Goal: Information Seeking & Learning: Learn about a topic

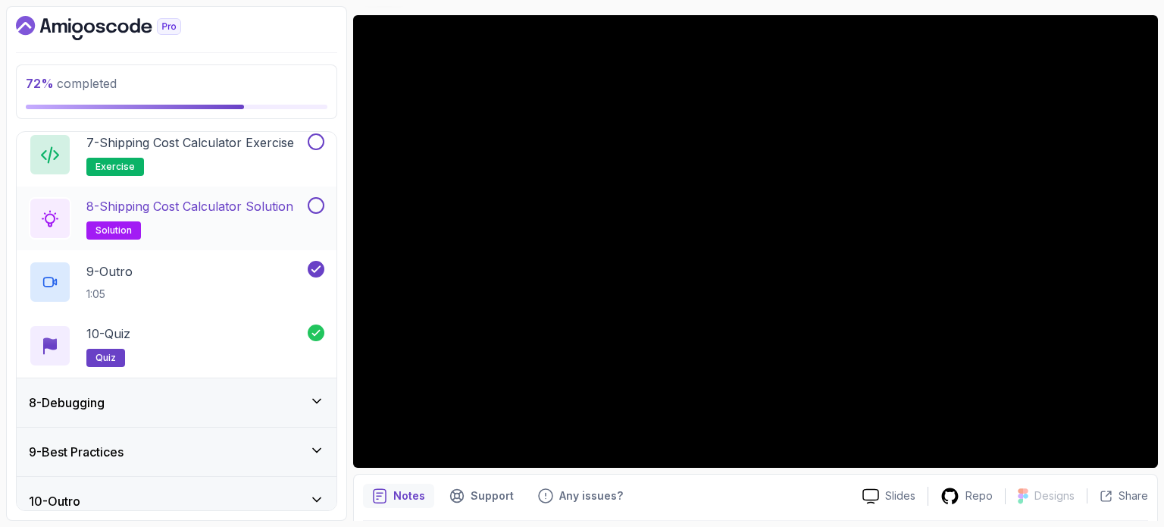
scroll to position [748, 0]
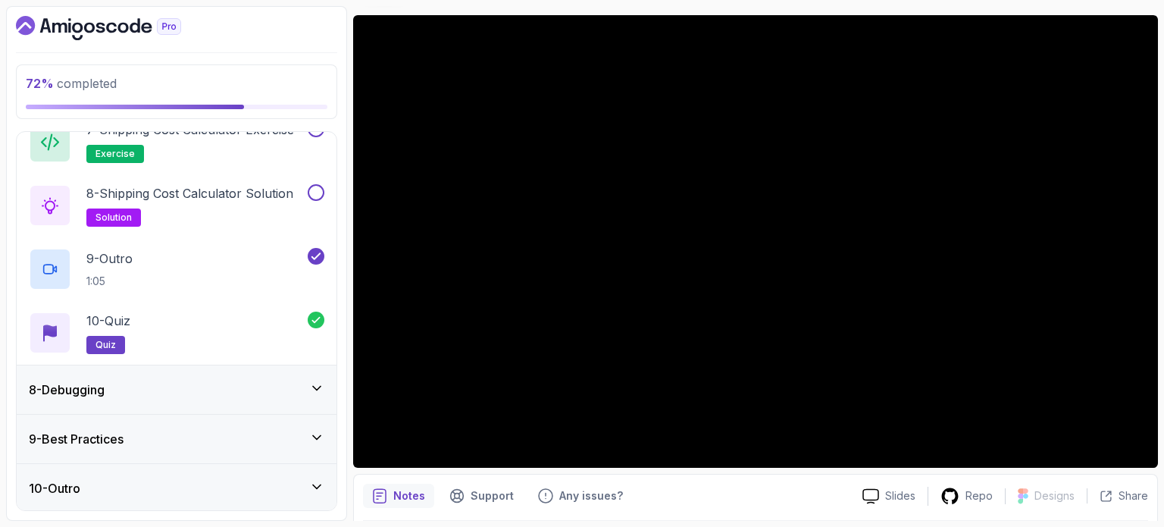
click at [186, 404] on div "8 - Debugging" at bounding box center [177, 389] width 320 height 48
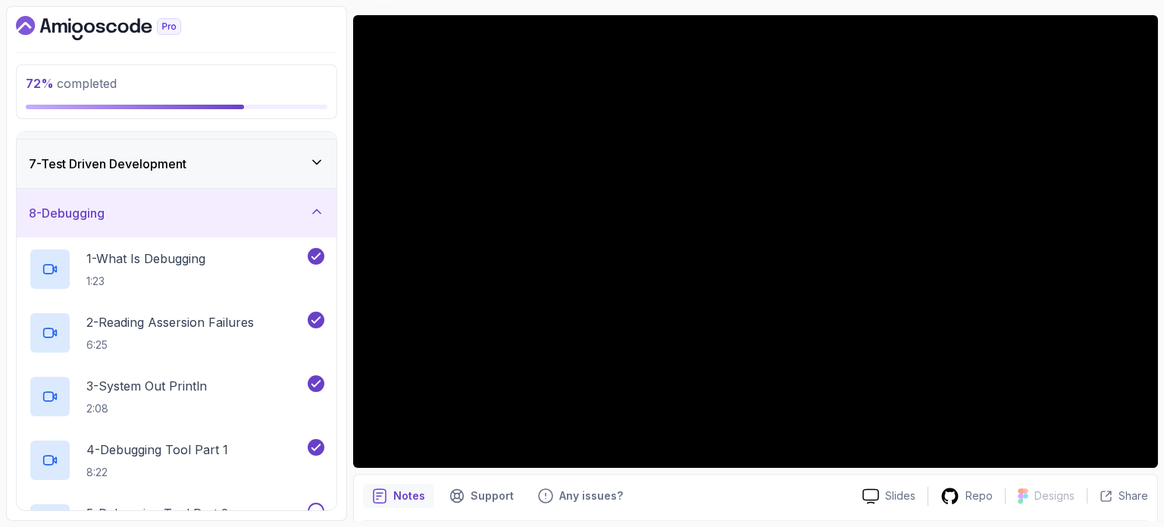
scroll to position [190, 0]
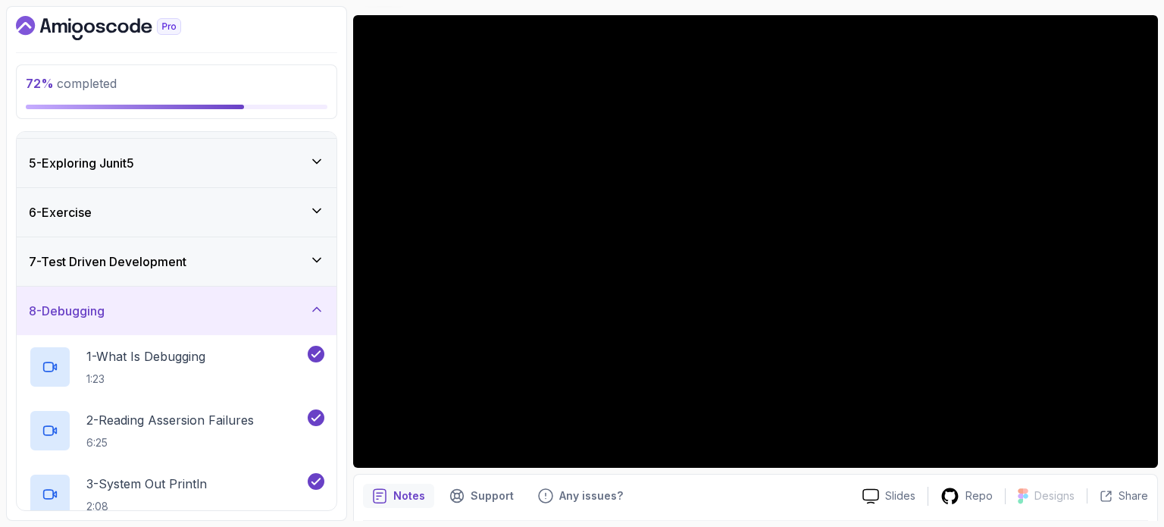
click at [167, 297] on div "8 - Debugging" at bounding box center [177, 310] width 320 height 48
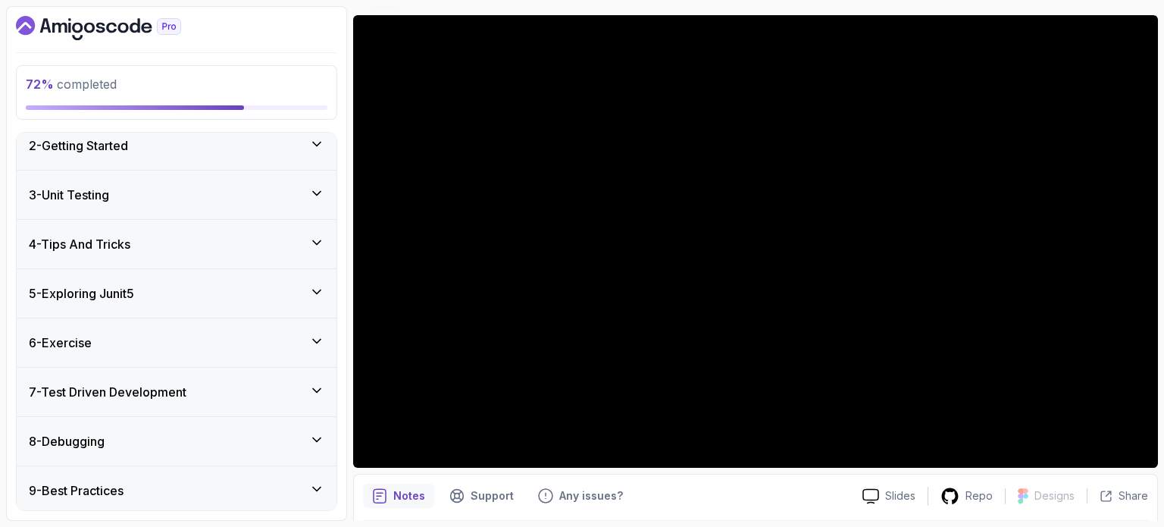
scroll to position [111, 0]
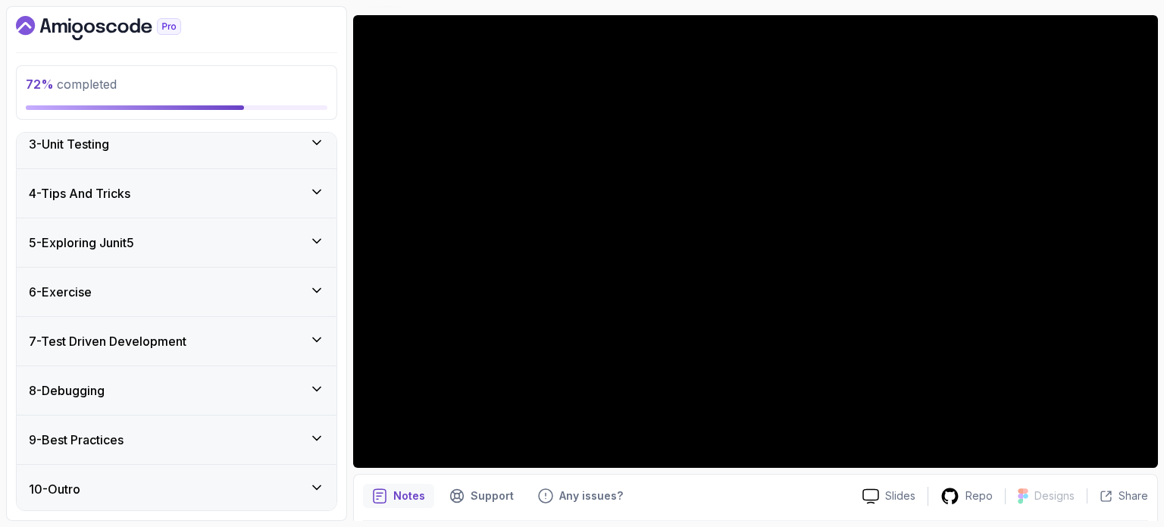
click at [236, 353] on div "7 - Test Driven Development" at bounding box center [177, 341] width 320 height 48
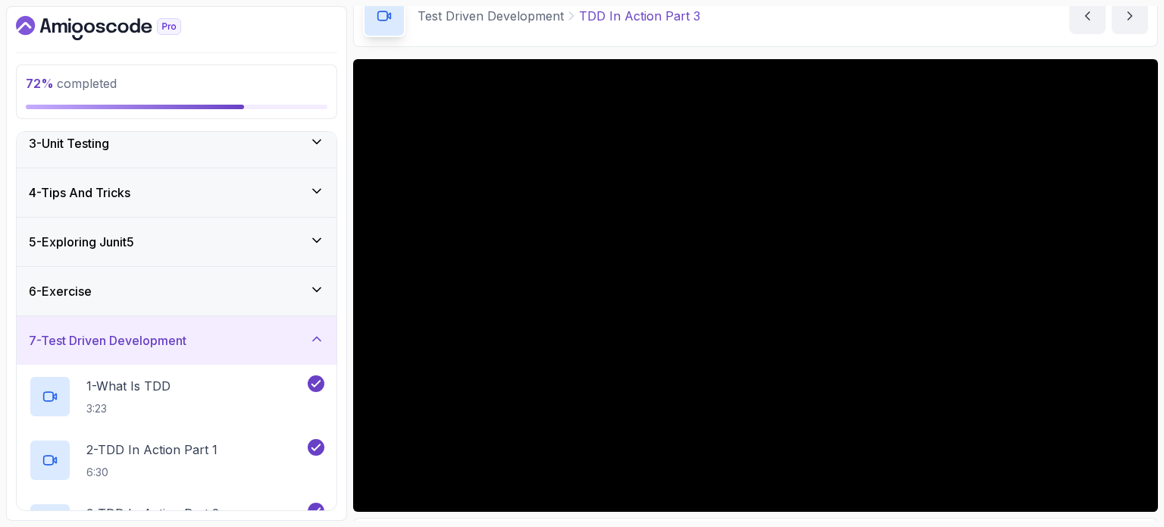
click at [158, 298] on div "6 - Exercise" at bounding box center [177, 291] width 296 height 18
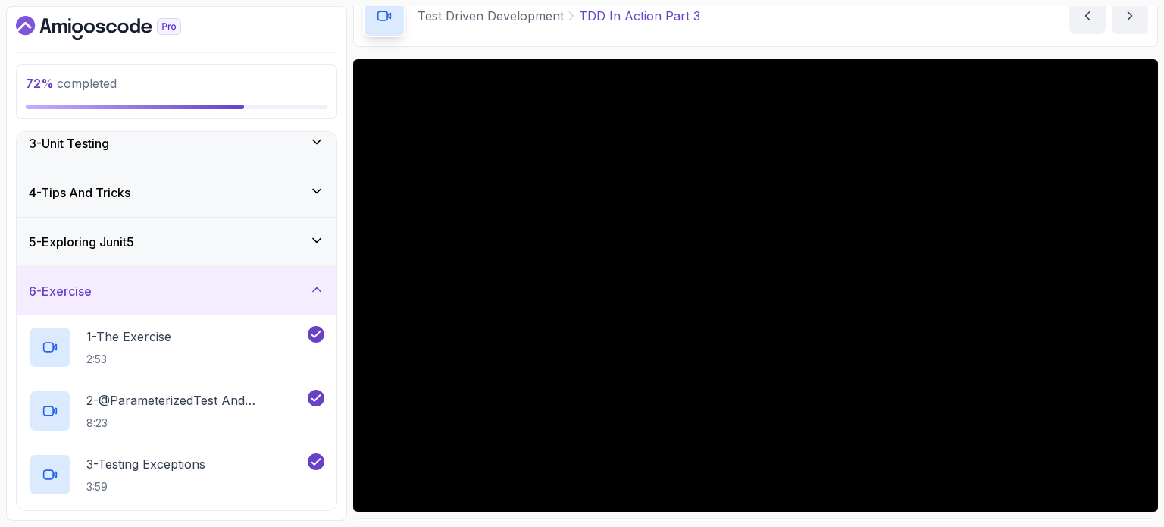
click at [156, 291] on div "6 - Exercise" at bounding box center [177, 291] width 296 height 18
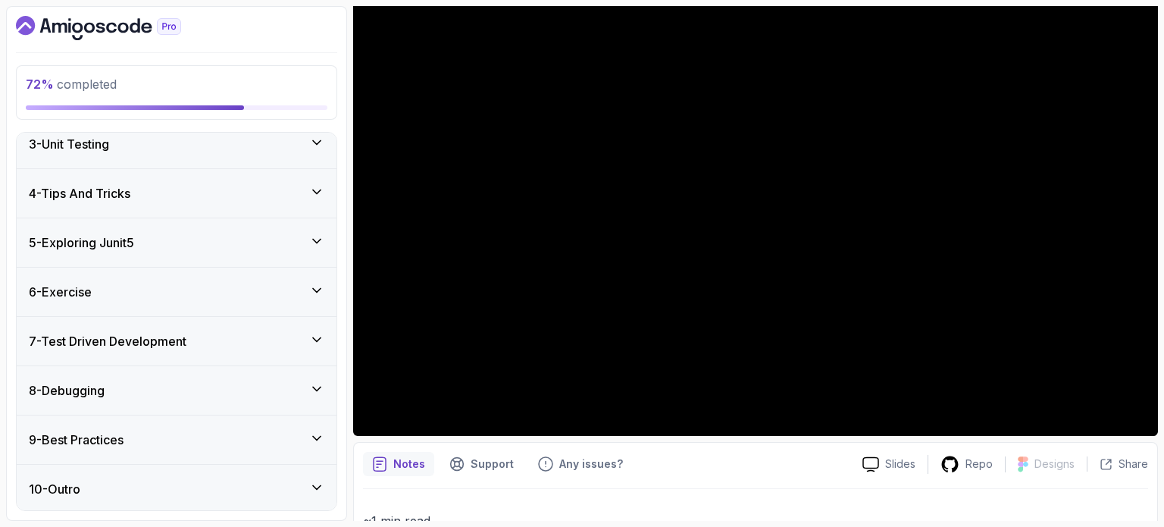
scroll to position [76, 0]
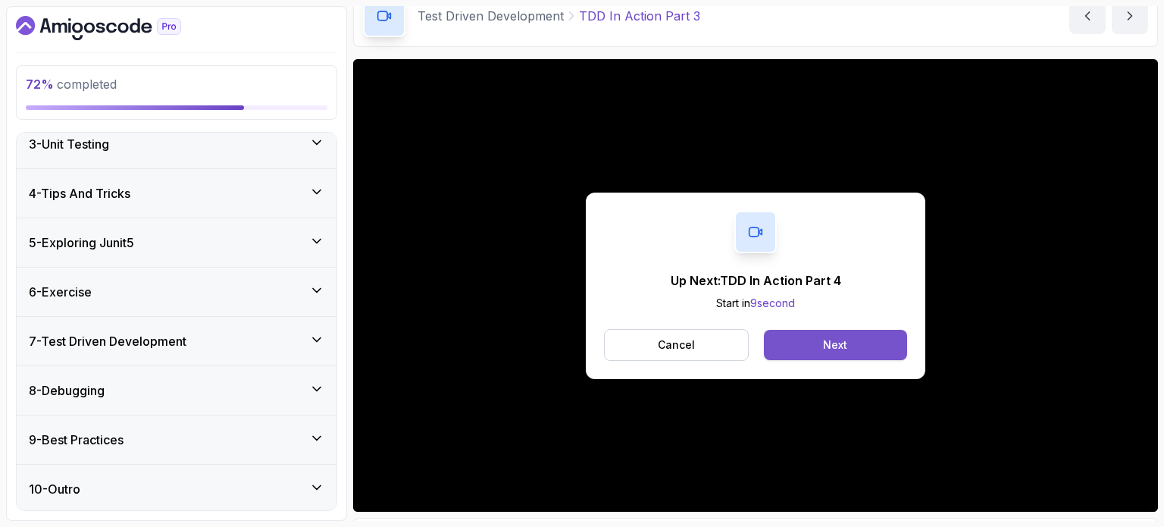
click at [799, 355] on button "Next" at bounding box center [835, 345] width 143 height 30
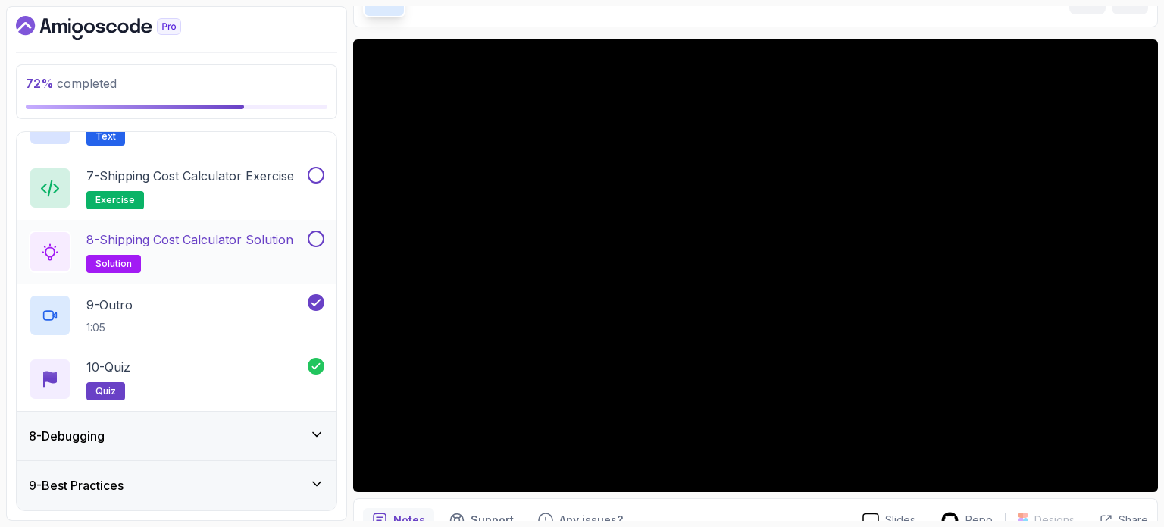
scroll to position [718, 0]
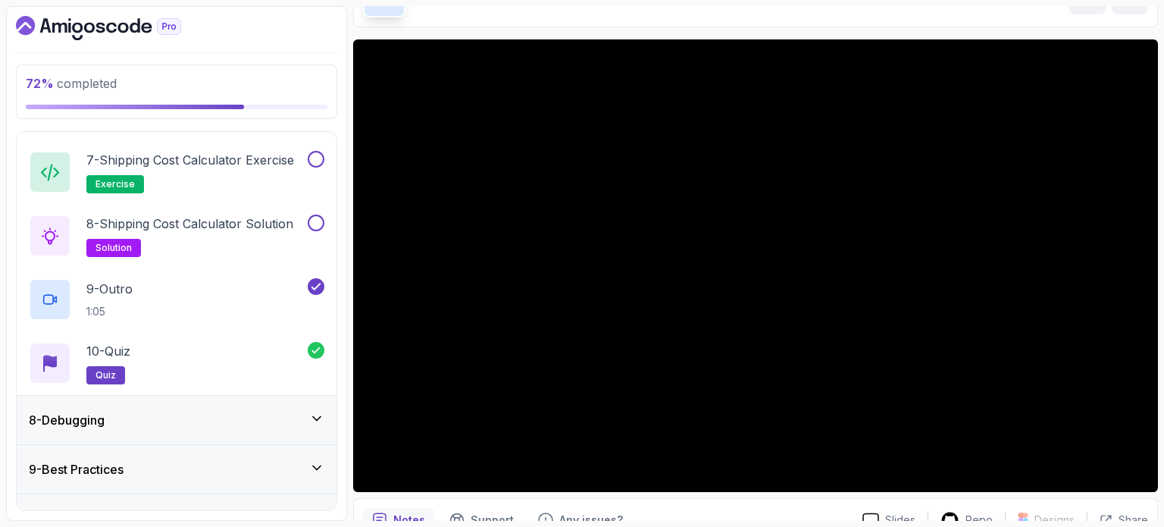
click at [213, 411] on div "8 - Debugging" at bounding box center [177, 420] width 296 height 18
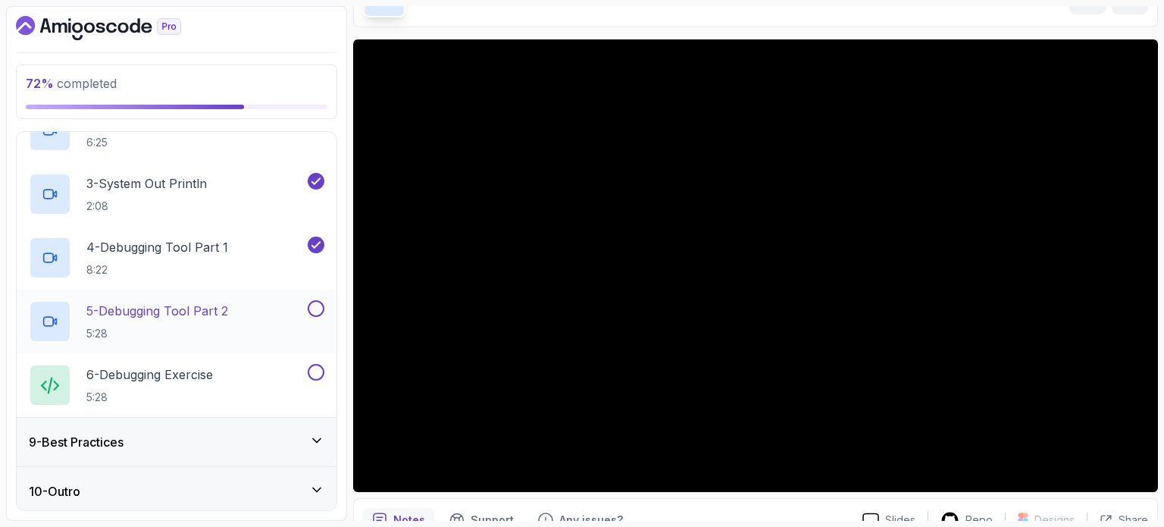
scroll to position [493, 0]
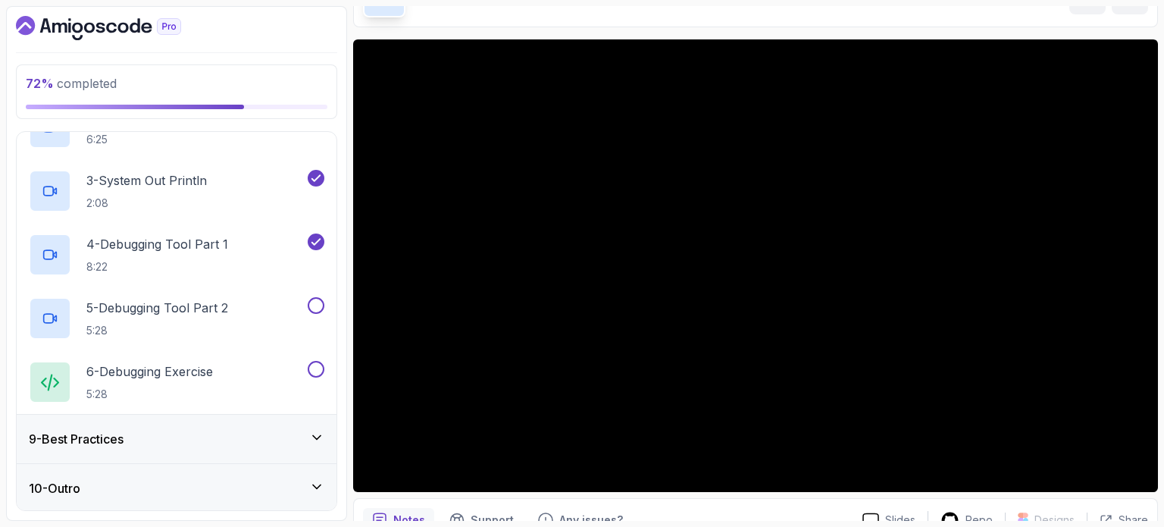
click at [227, 484] on div "10 - Outro" at bounding box center [177, 488] width 296 height 18
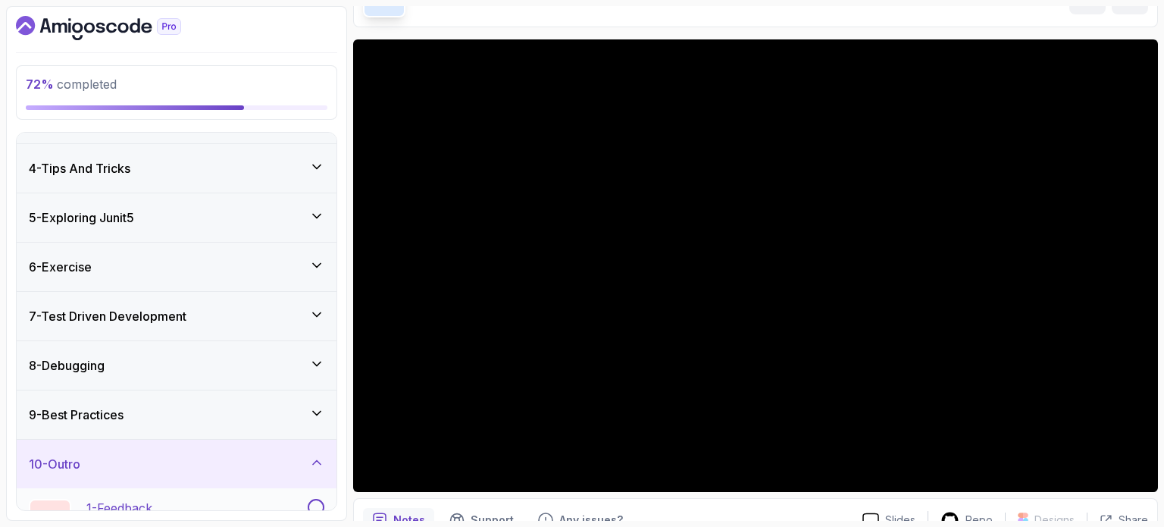
scroll to position [87, 0]
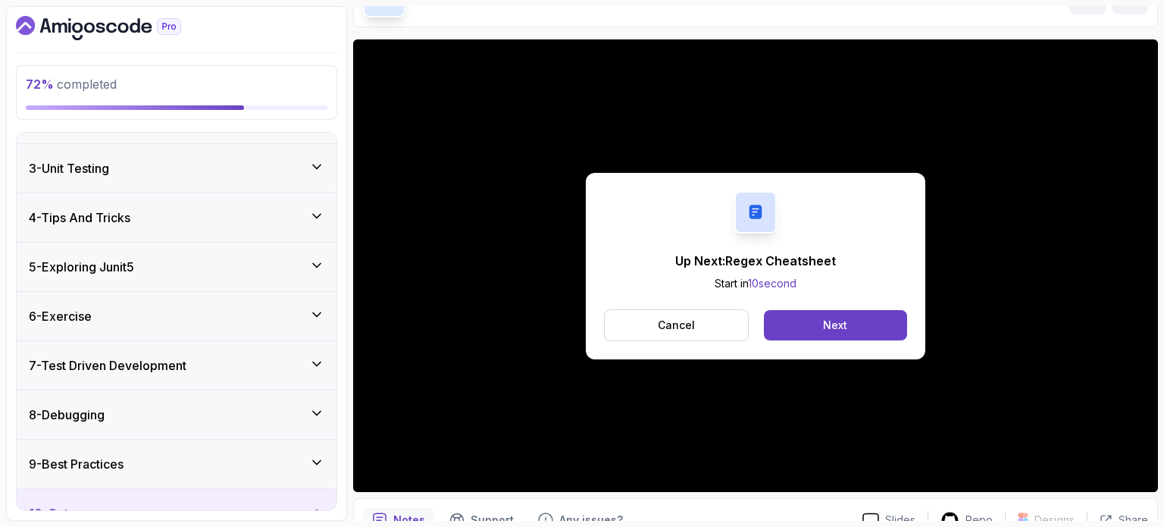
click at [209, 402] on div "8 - Debugging" at bounding box center [177, 414] width 320 height 48
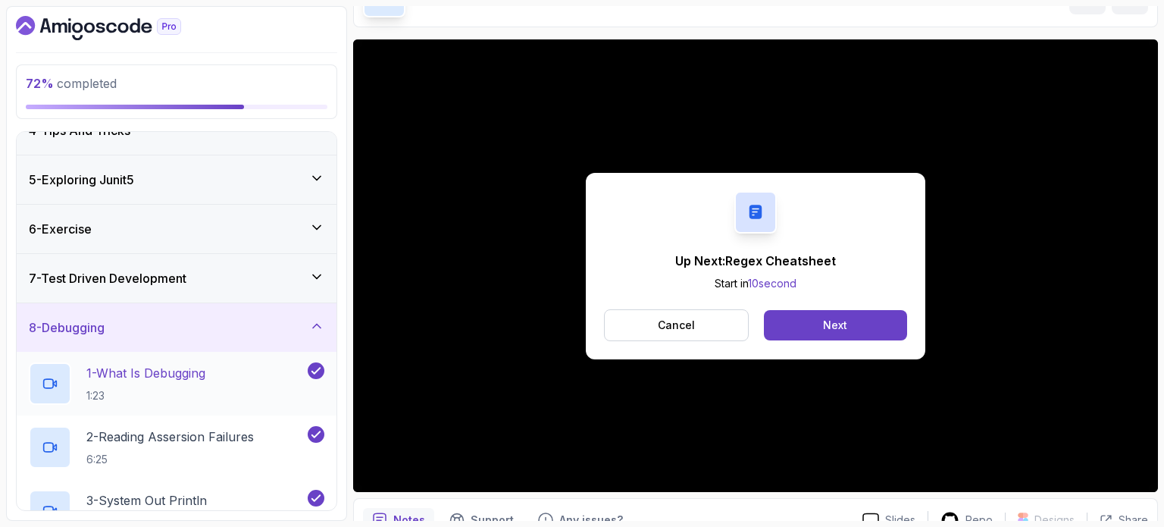
scroll to position [239, 0]
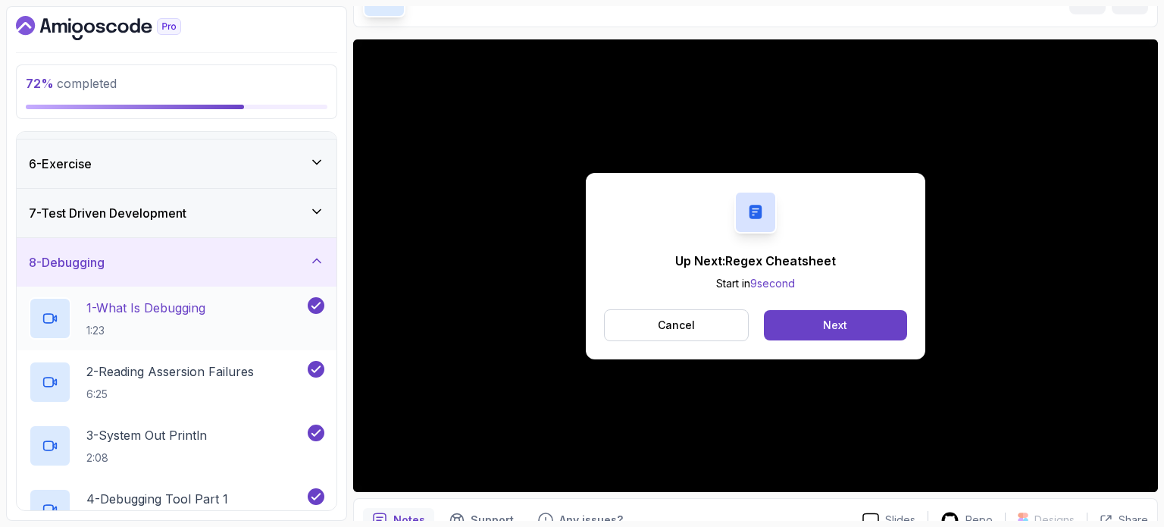
click at [180, 314] on p "1 - What Is Debugging" at bounding box center [145, 308] width 119 height 18
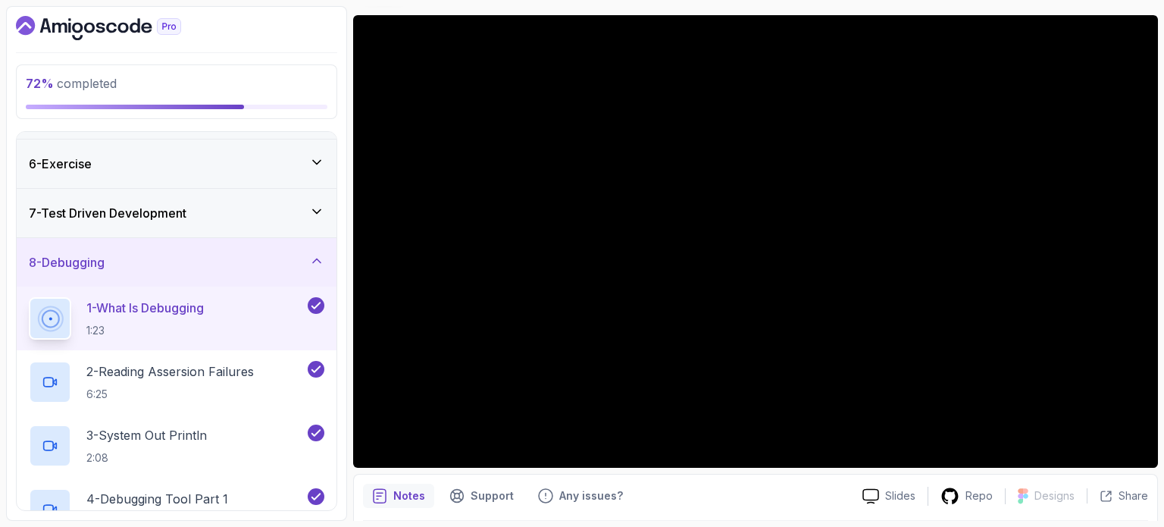
scroll to position [95, 0]
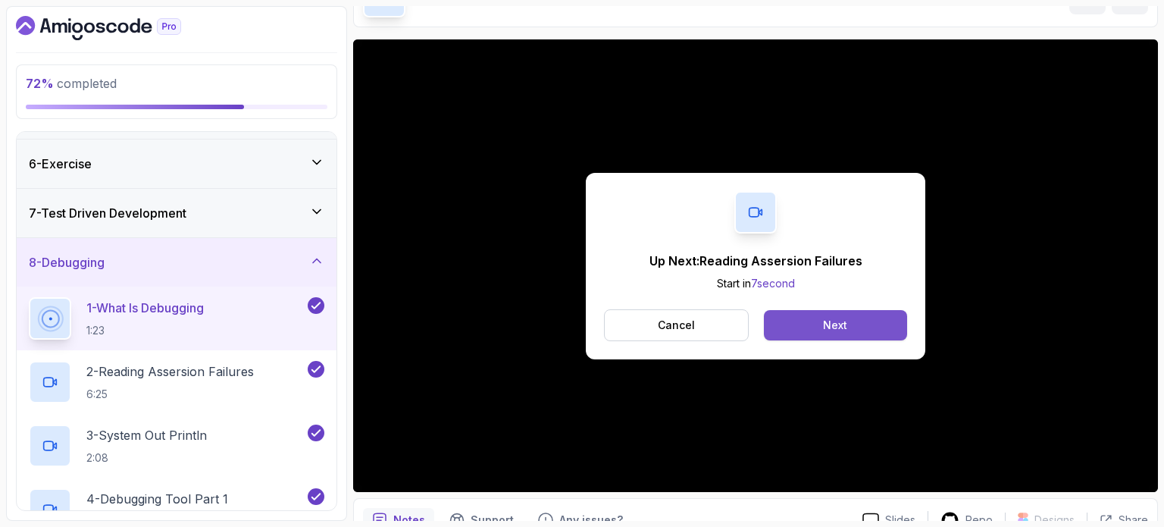
click at [803, 328] on button "Next" at bounding box center [835, 325] width 143 height 30
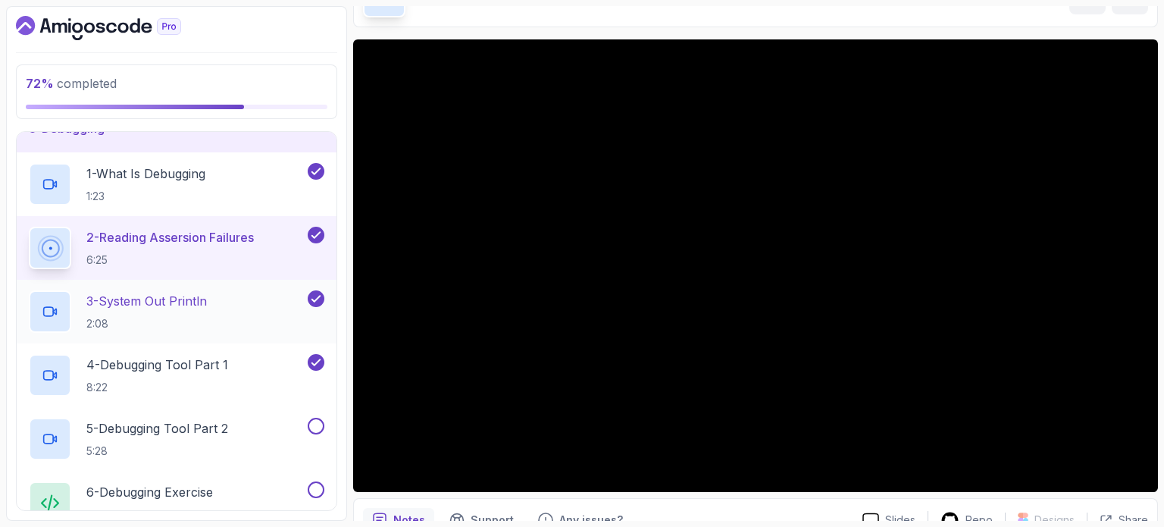
scroll to position [390, 0]
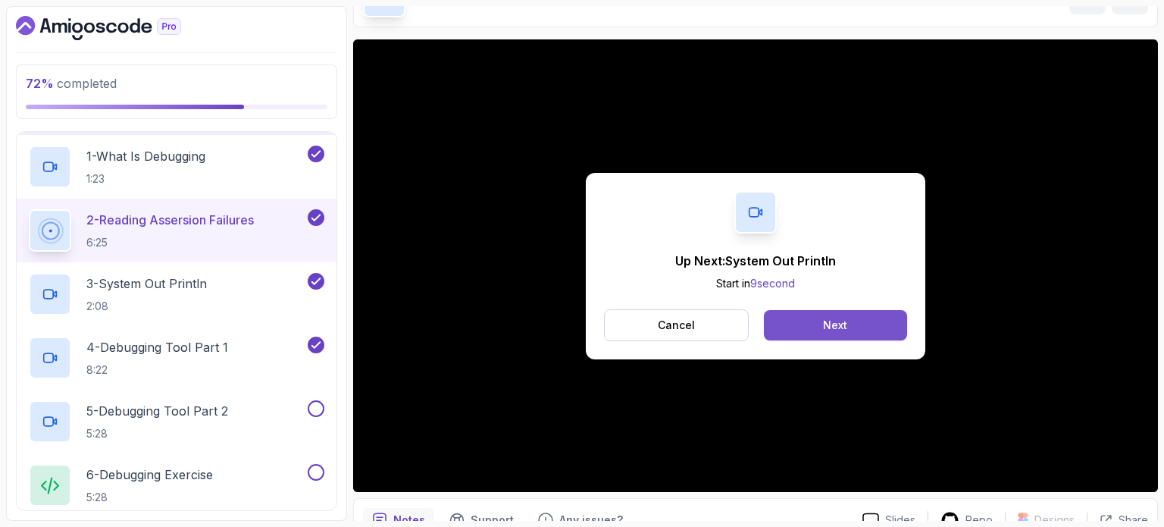
click at [850, 328] on button "Next" at bounding box center [835, 325] width 143 height 30
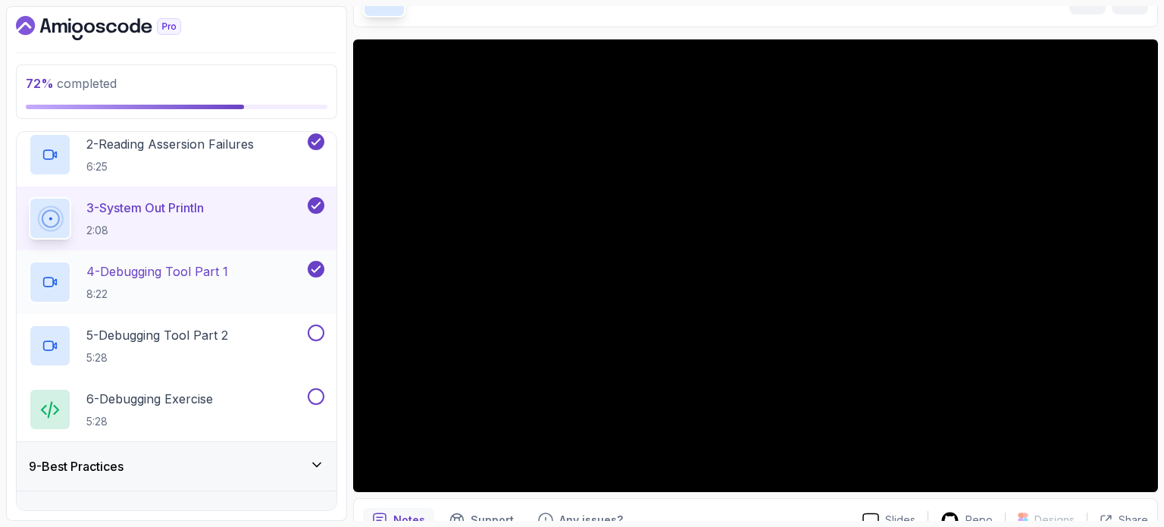
scroll to position [493, 0]
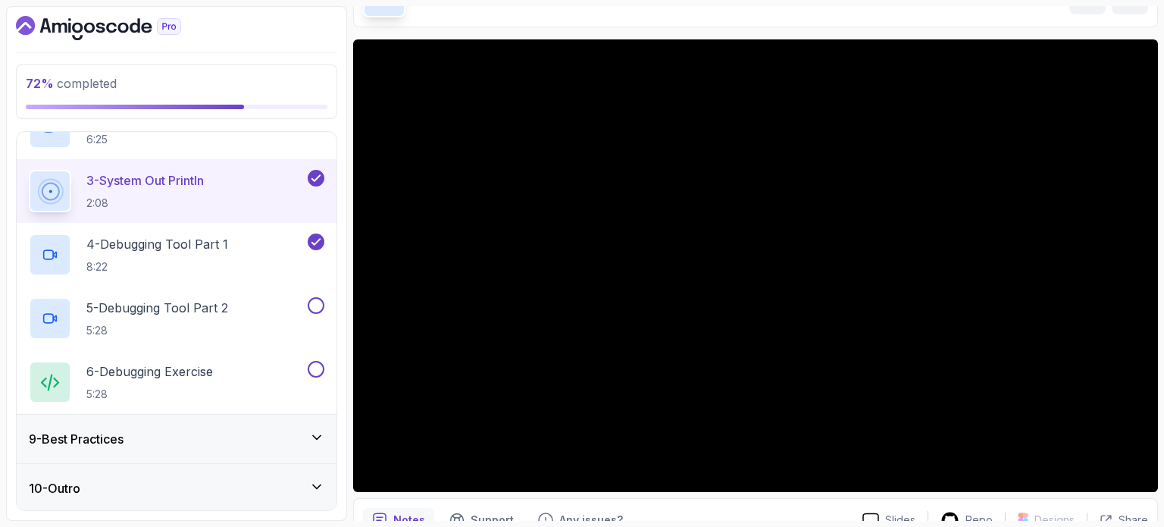
click at [521, 322] on div at bounding box center [755, 265] width 805 height 452
click at [185, 189] on h2 "3 - System Out Println 2:08" at bounding box center [144, 190] width 117 height 39
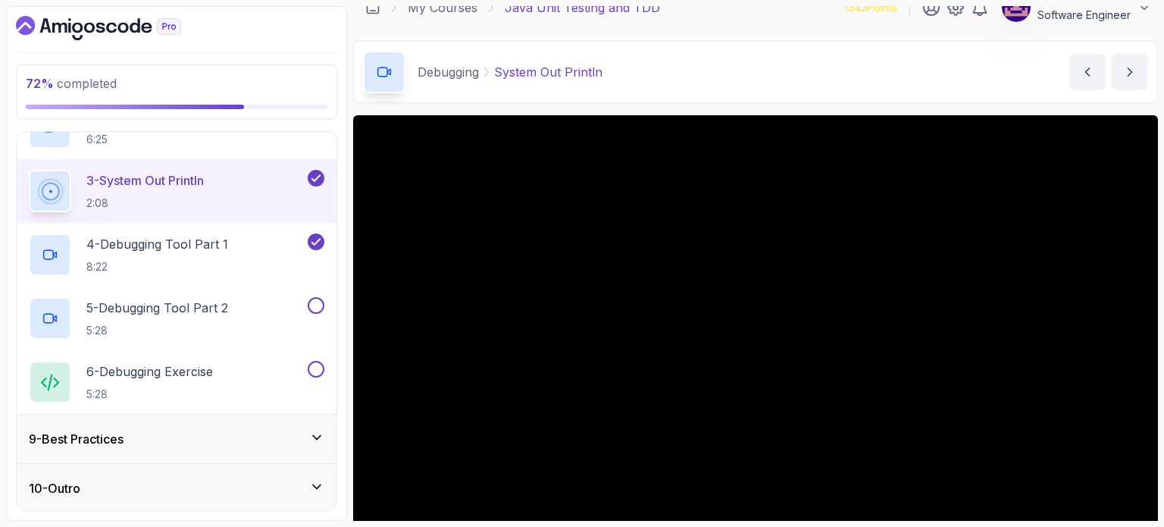
scroll to position [95, 0]
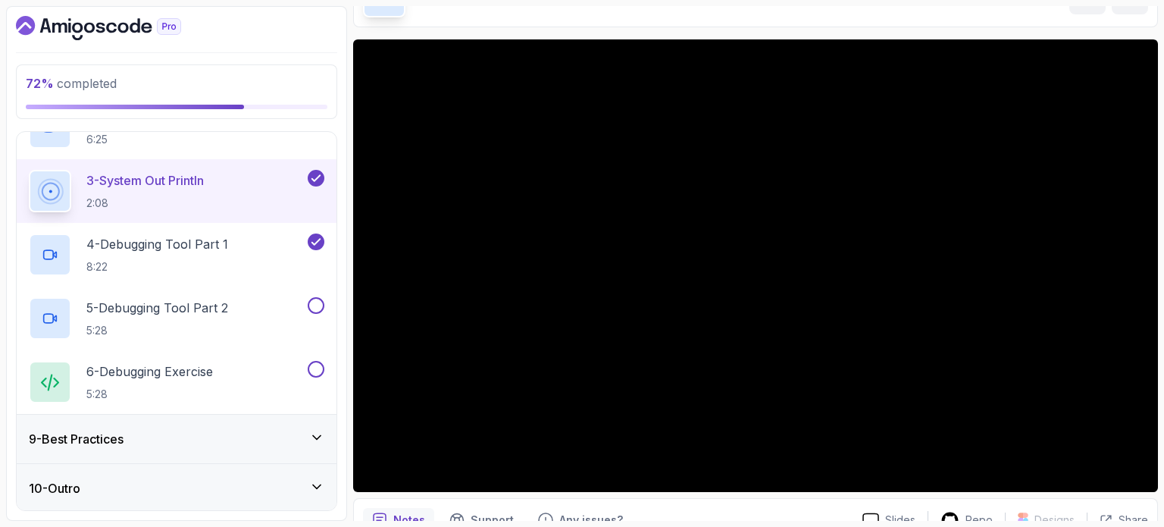
click at [543, 260] on div at bounding box center [755, 265] width 805 height 452
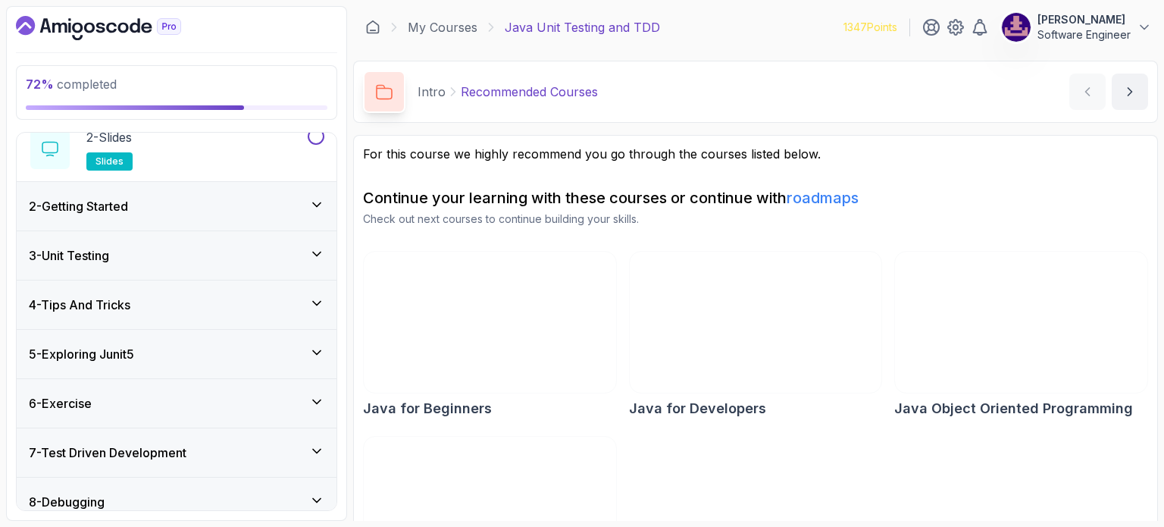
scroll to position [239, 0]
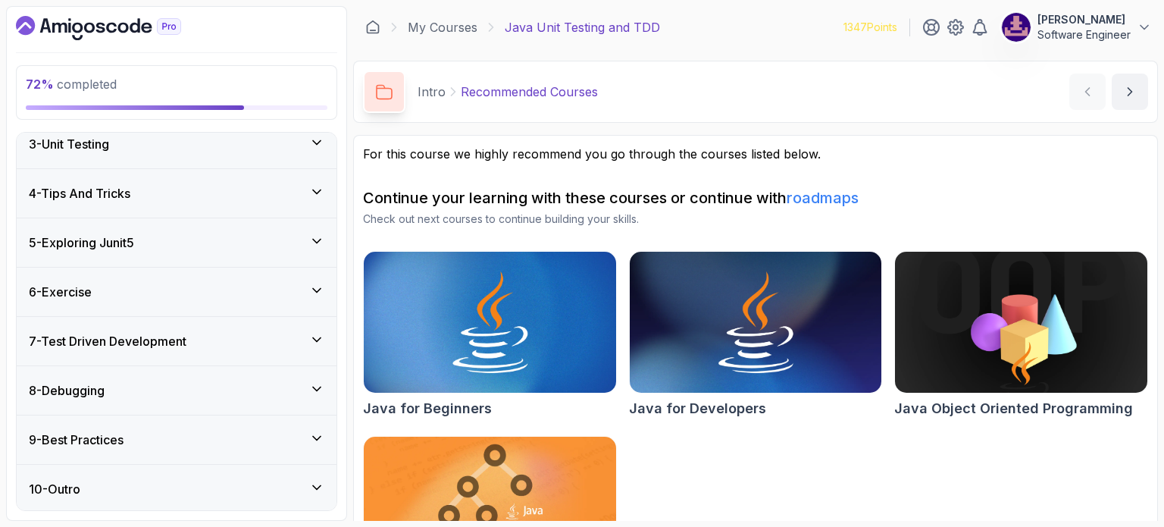
click at [221, 378] on div "8 - Debugging" at bounding box center [177, 390] width 320 height 48
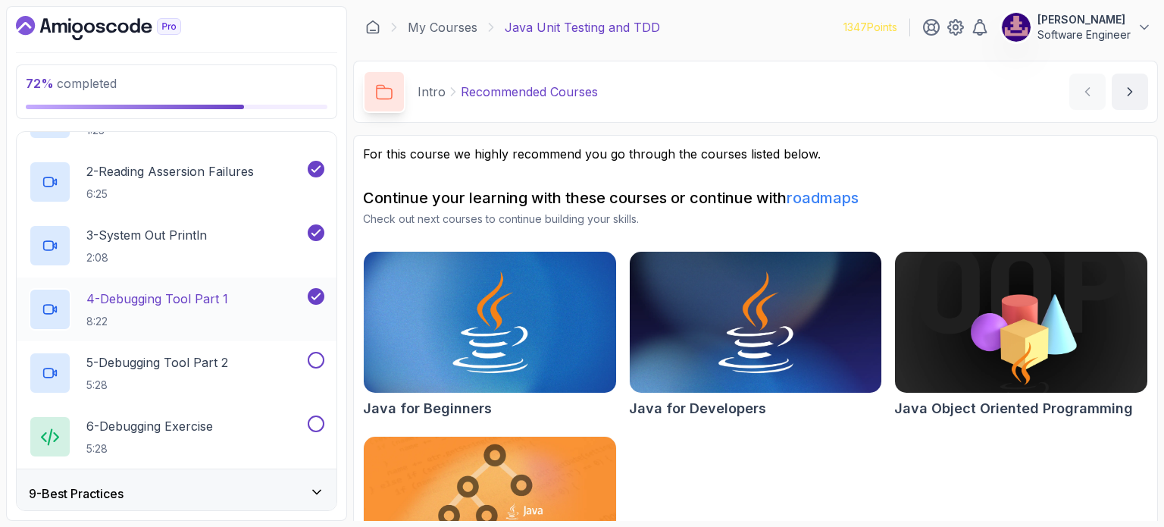
scroll to position [418, 0]
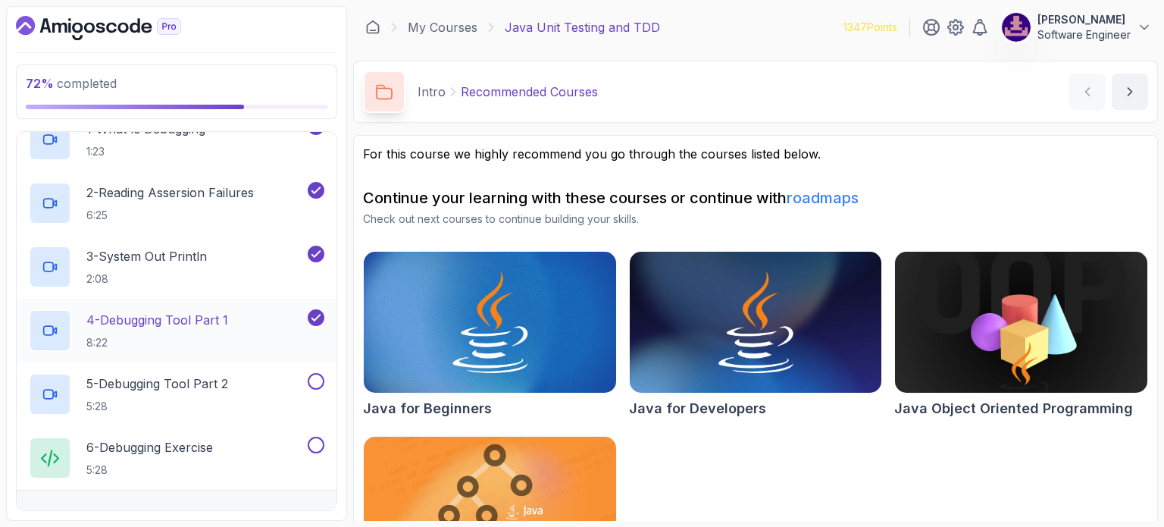
click at [187, 311] on p "4 - Debugging Tool Part 1" at bounding box center [157, 320] width 142 height 18
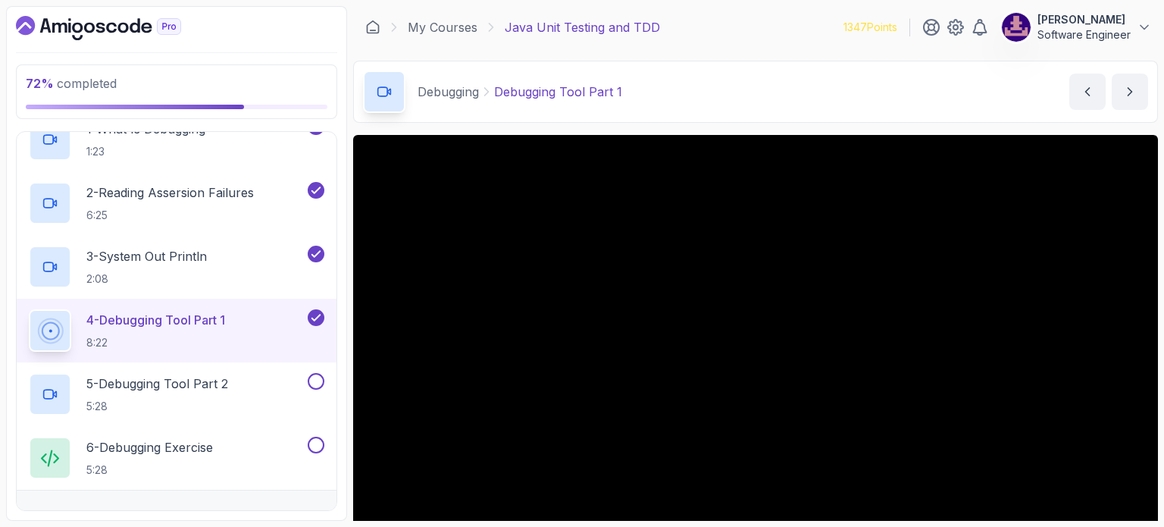
scroll to position [76, 0]
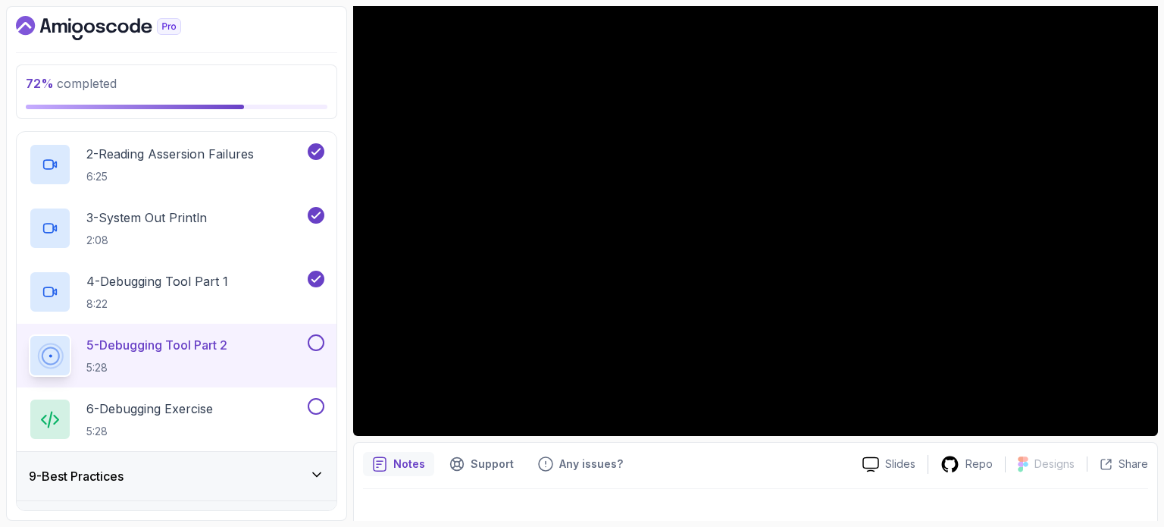
scroll to position [493, 0]
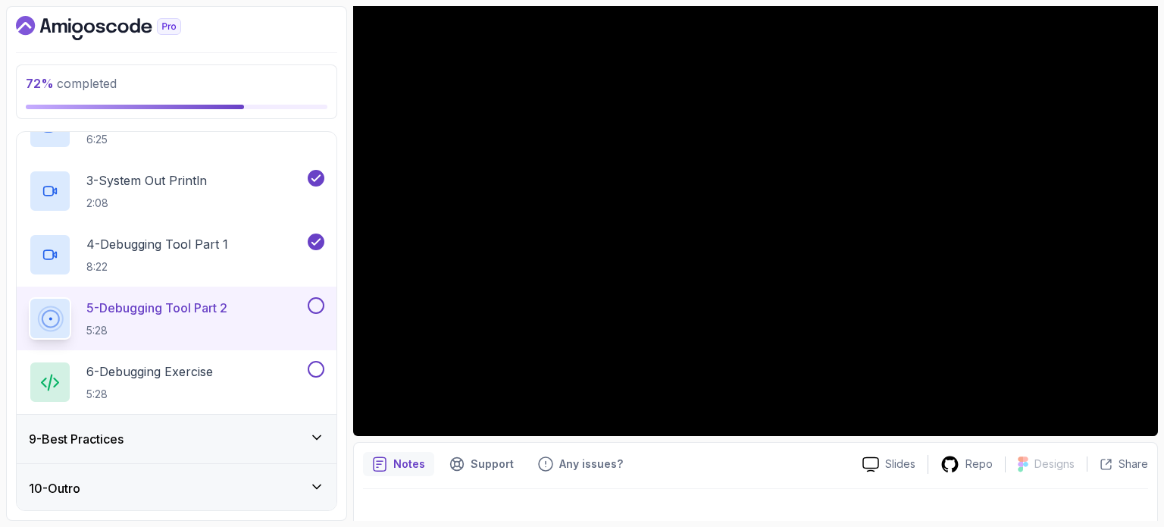
click at [283, 439] on div "9 - Best Practices" at bounding box center [177, 439] width 296 height 18
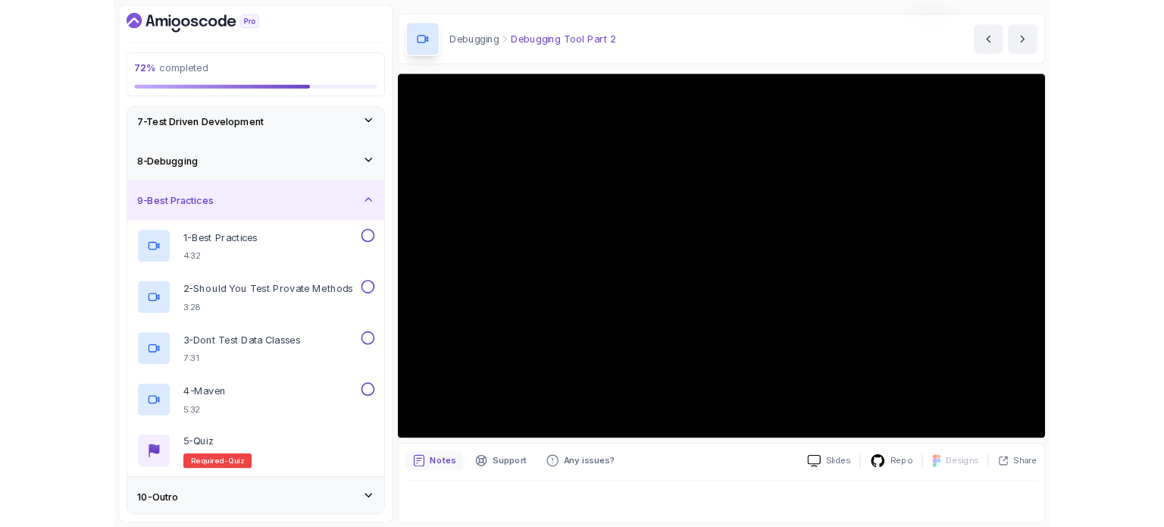
scroll to position [152, 0]
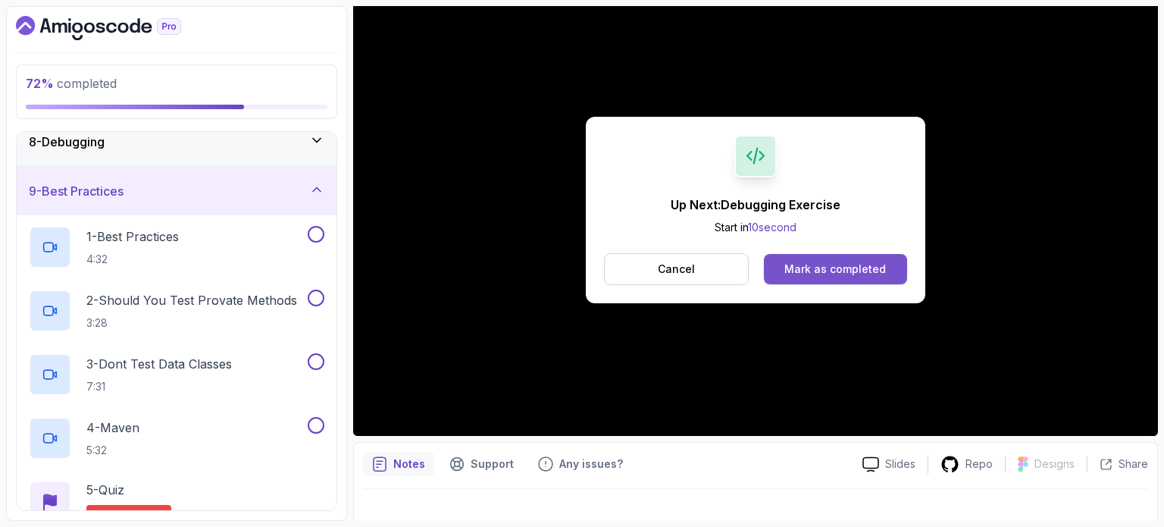
click at [899, 276] on button "Mark as completed" at bounding box center [835, 269] width 143 height 30
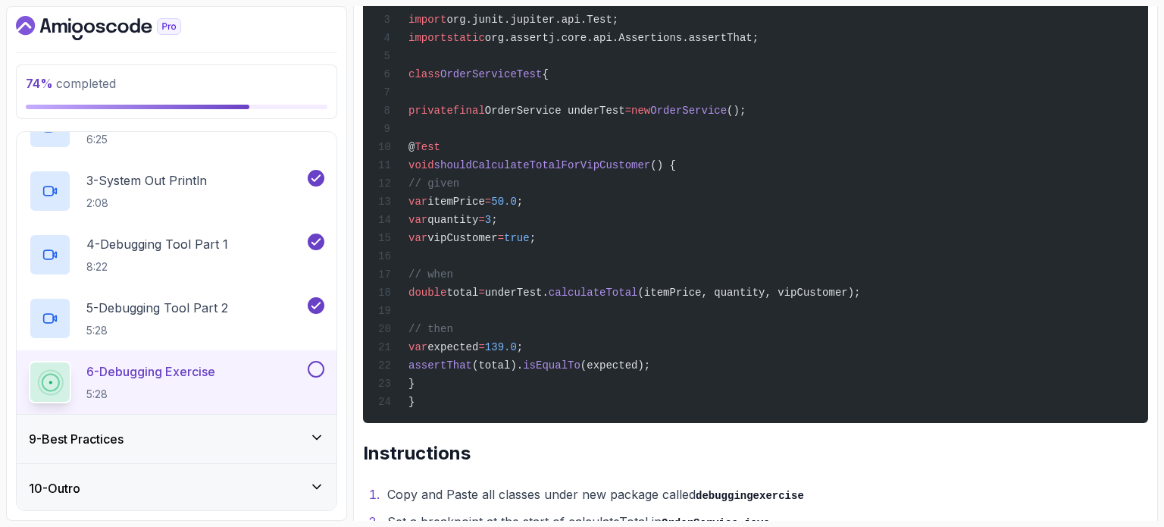
scroll to position [2091, 0]
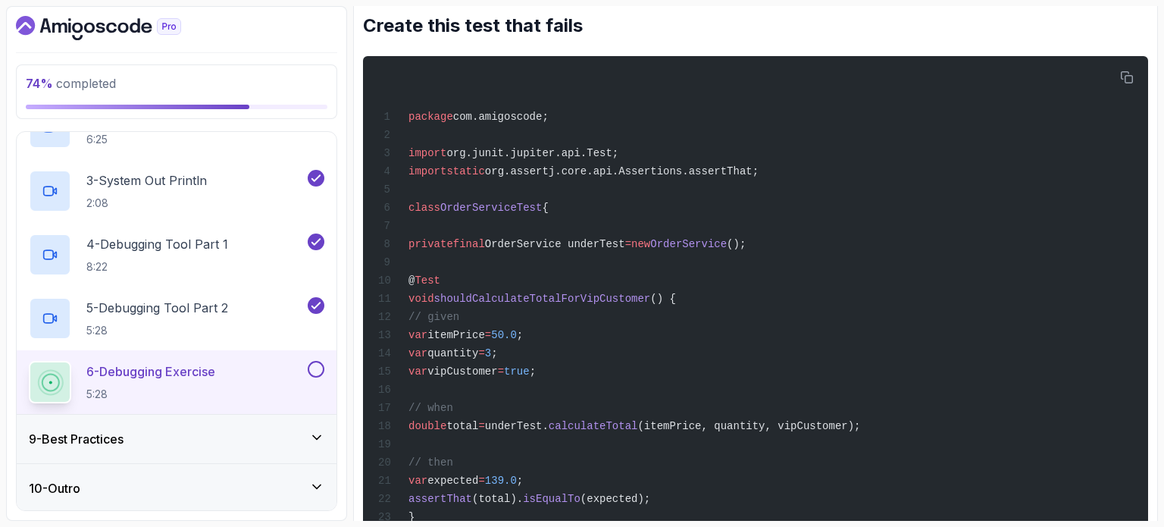
click at [173, 430] on div "9 - Best Practices" at bounding box center [177, 439] width 296 height 18
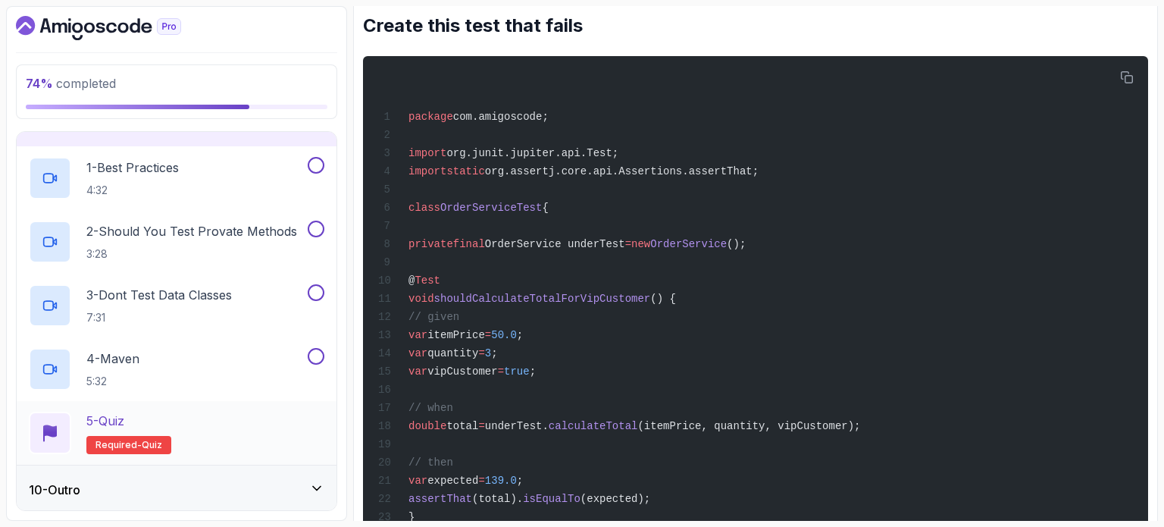
scroll to position [430, 0]
click at [159, 184] on p "4:32" at bounding box center [132, 188] width 92 height 15
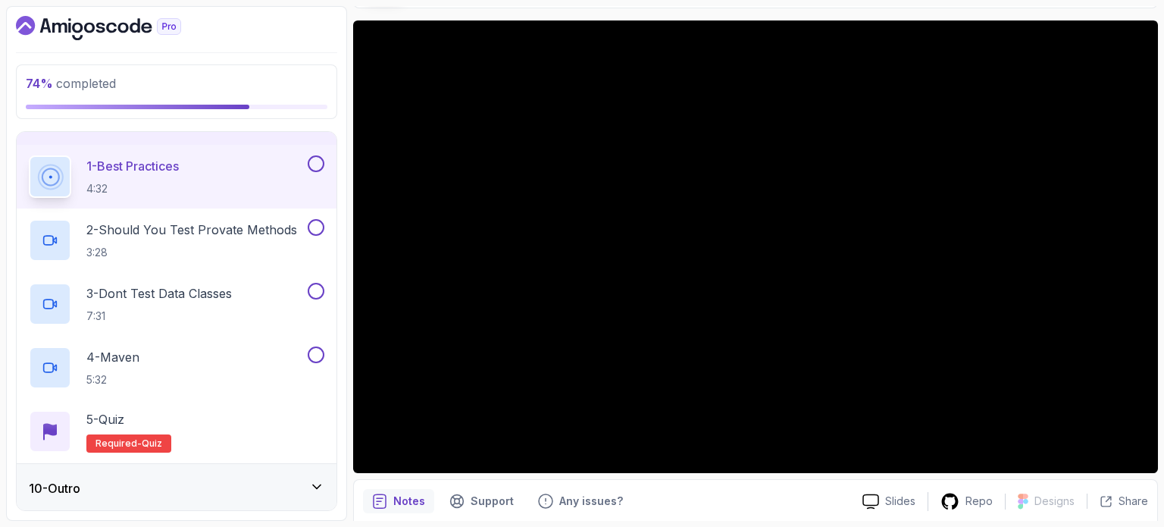
scroll to position [152, 0]
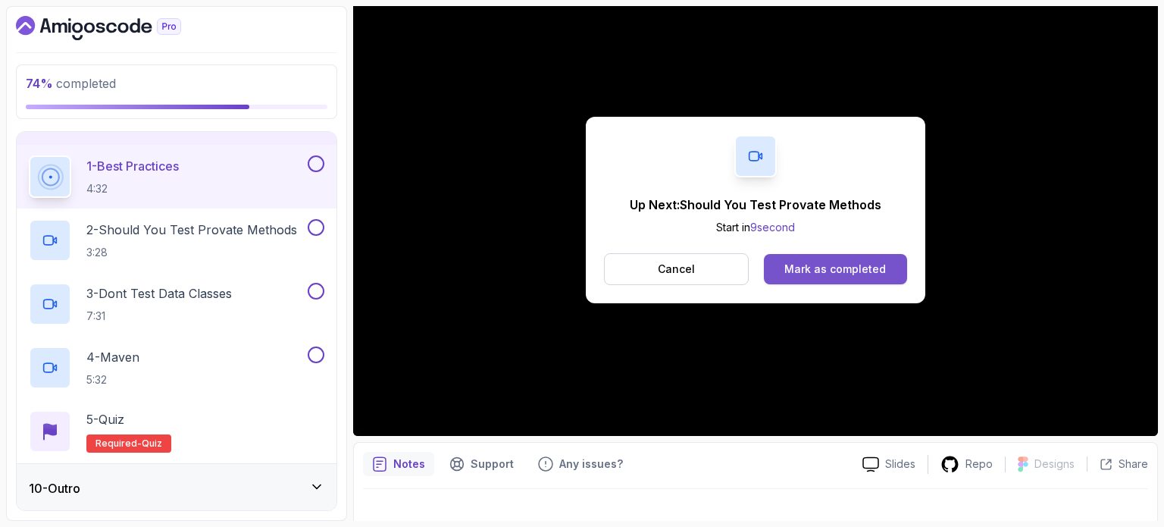
click at [854, 280] on button "Mark as completed" at bounding box center [835, 269] width 143 height 30
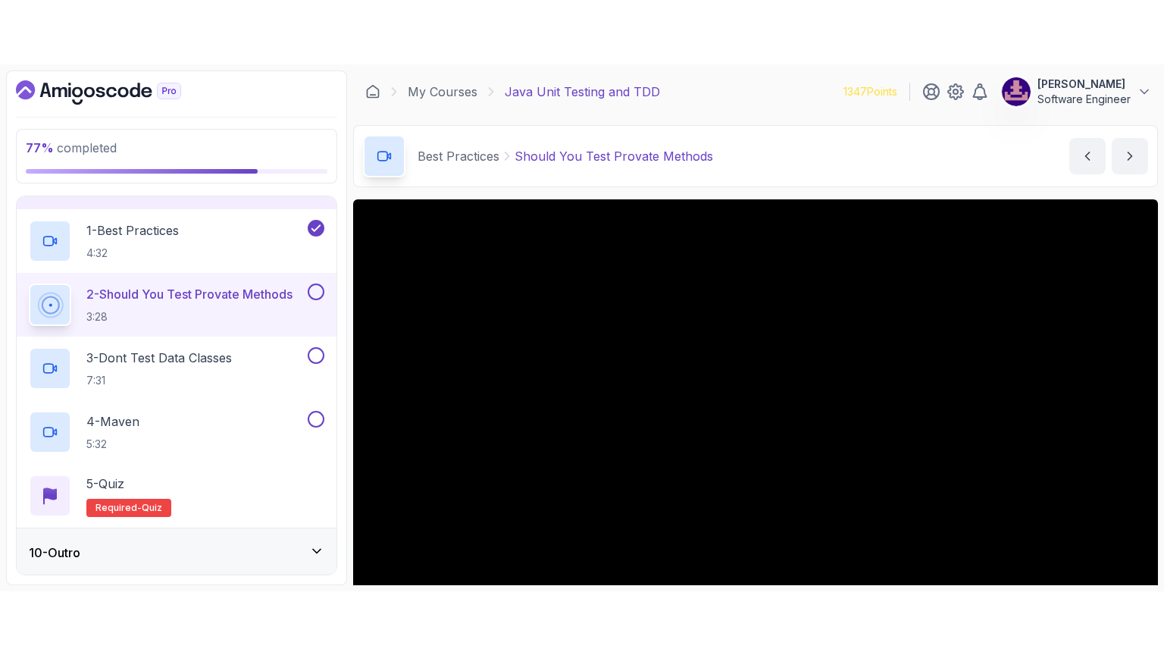
scroll to position [76, 0]
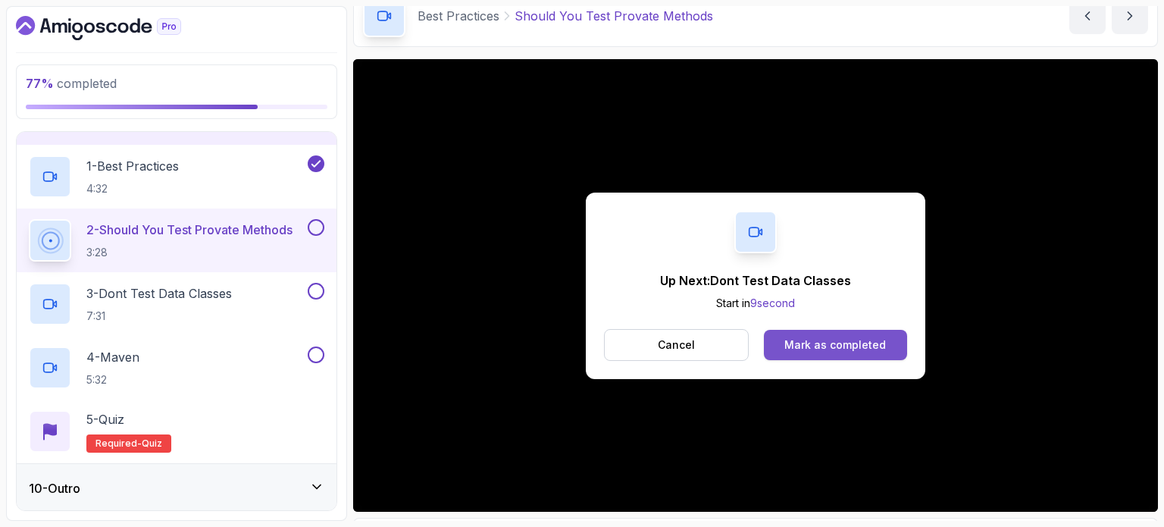
click at [873, 341] on div "Mark as completed" at bounding box center [835, 344] width 102 height 15
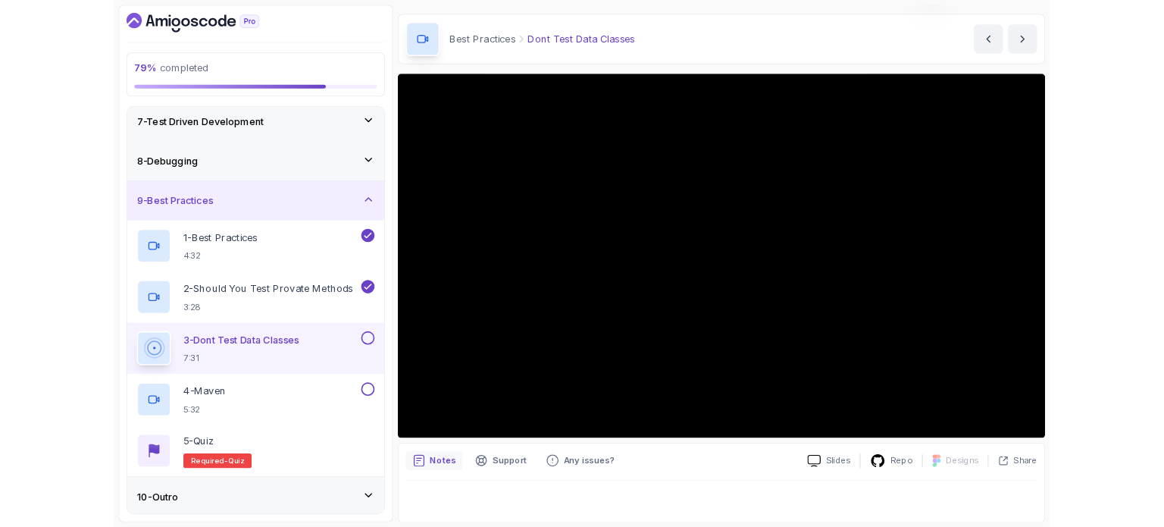
scroll to position [76, 0]
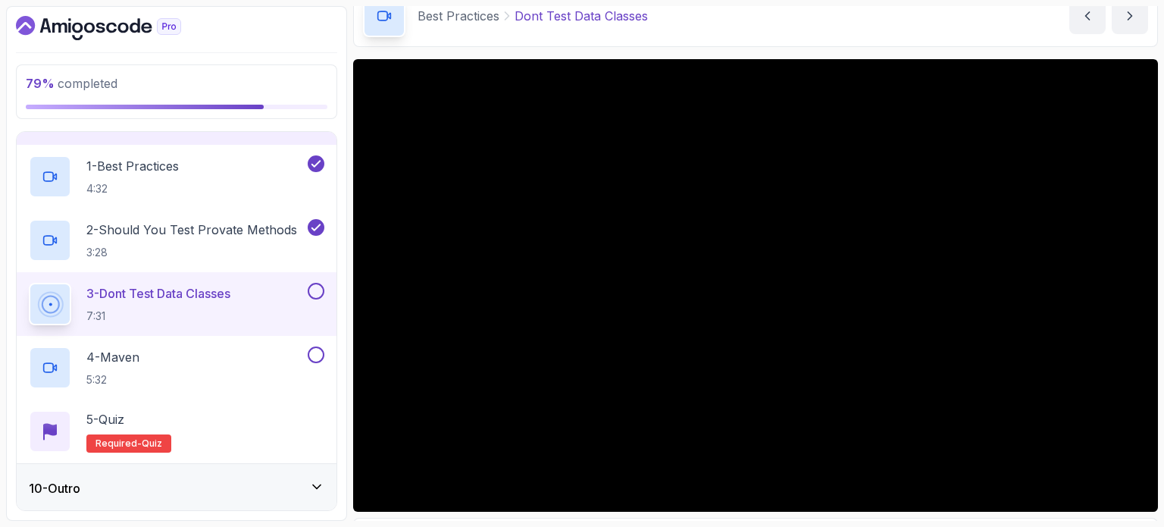
click at [253, 480] on div "10 - Outro" at bounding box center [177, 488] width 296 height 18
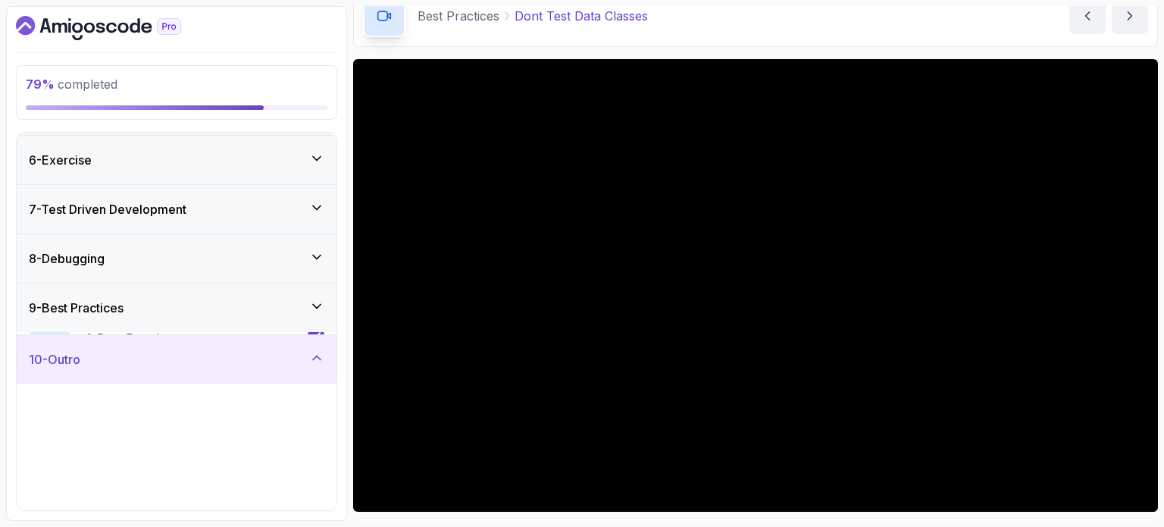
scroll to position [239, 0]
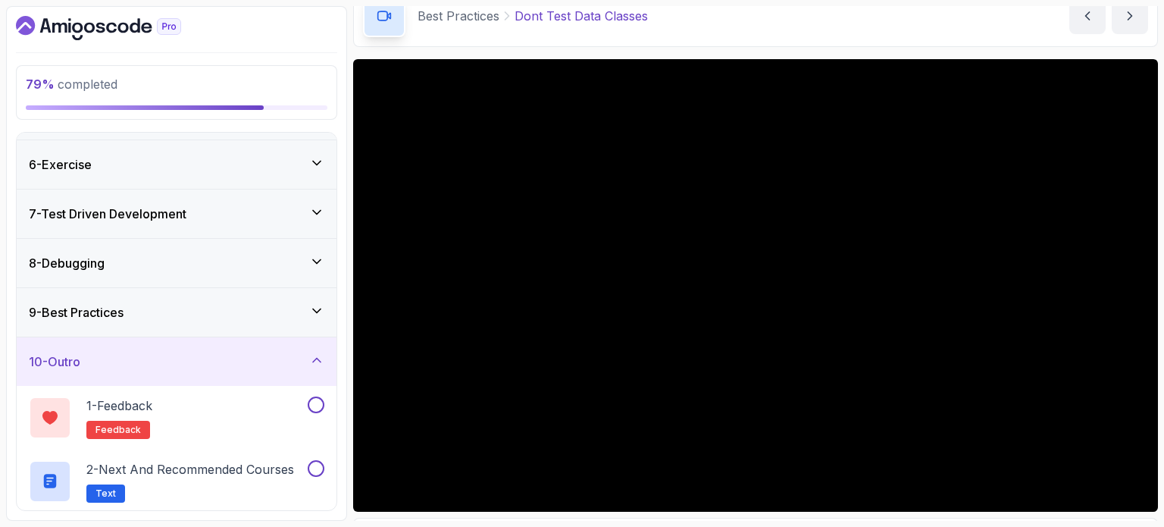
click at [198, 299] on div "9 - Best Practices" at bounding box center [177, 312] width 320 height 48
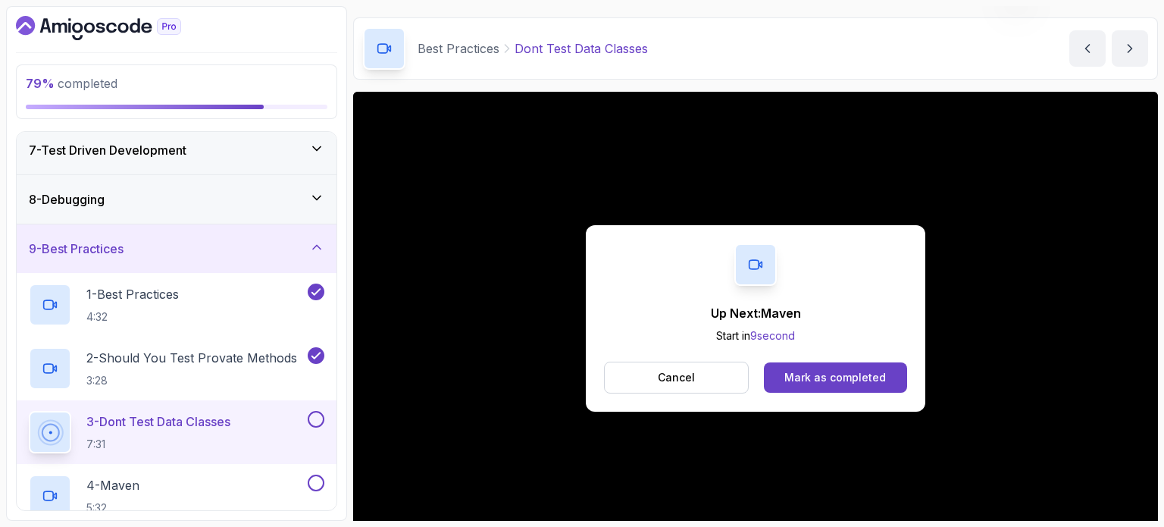
scroll to position [76, 0]
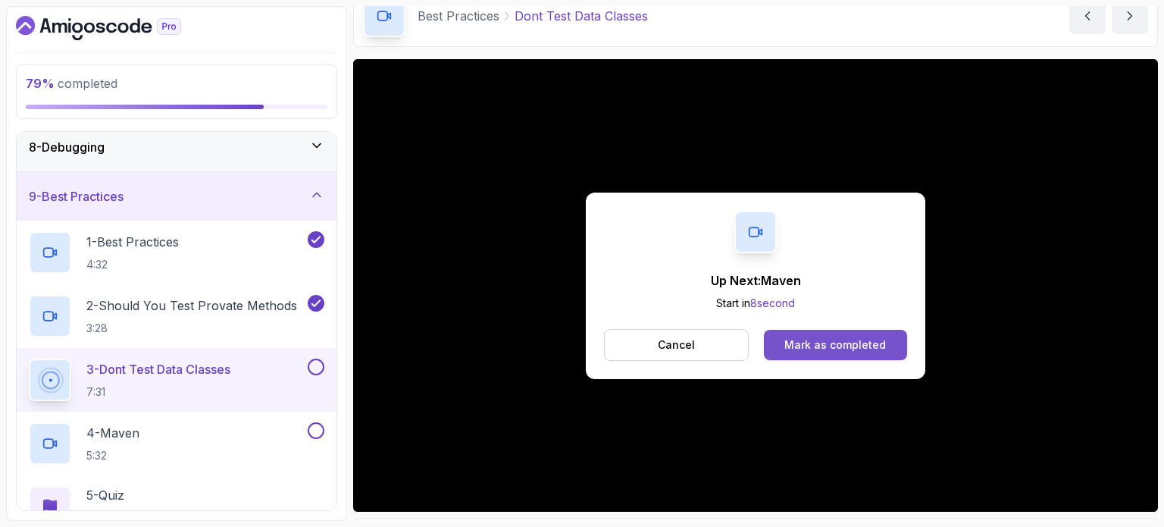
click at [840, 344] on div "Mark as completed" at bounding box center [835, 344] width 102 height 15
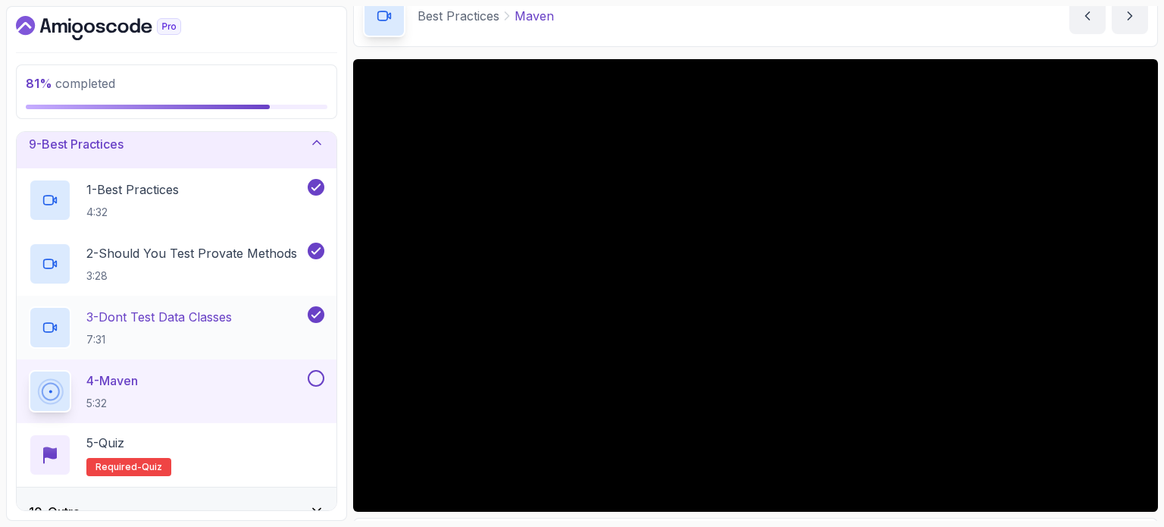
scroll to position [430, 0]
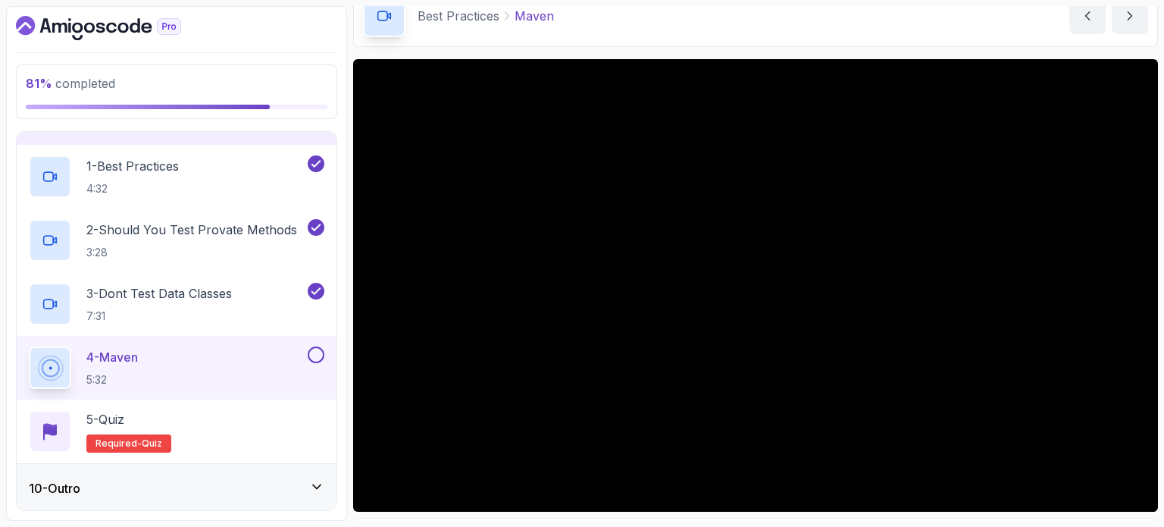
click at [298, 479] on div "10 - Outro" at bounding box center [177, 488] width 296 height 18
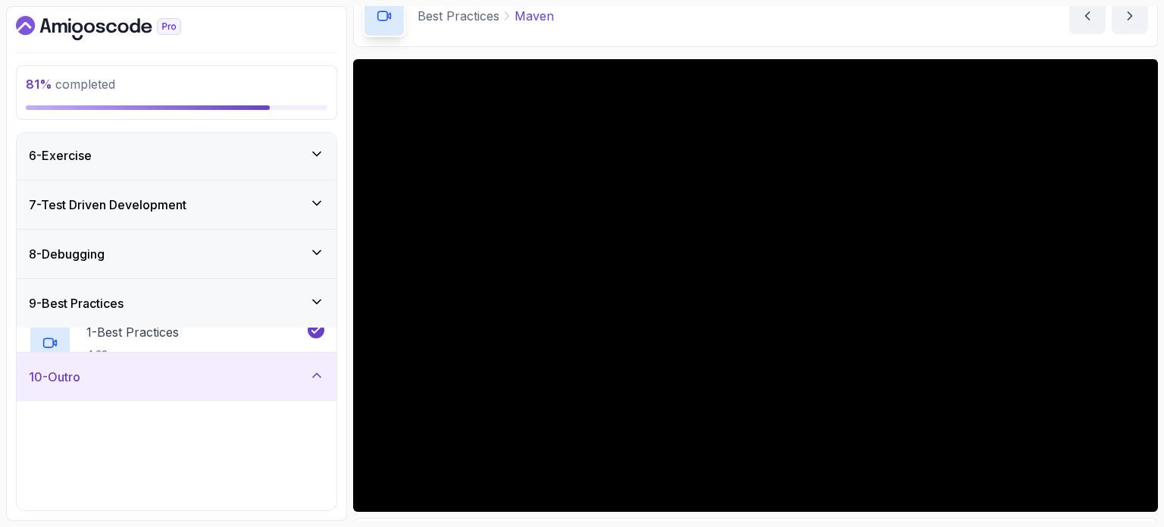
scroll to position [239, 0]
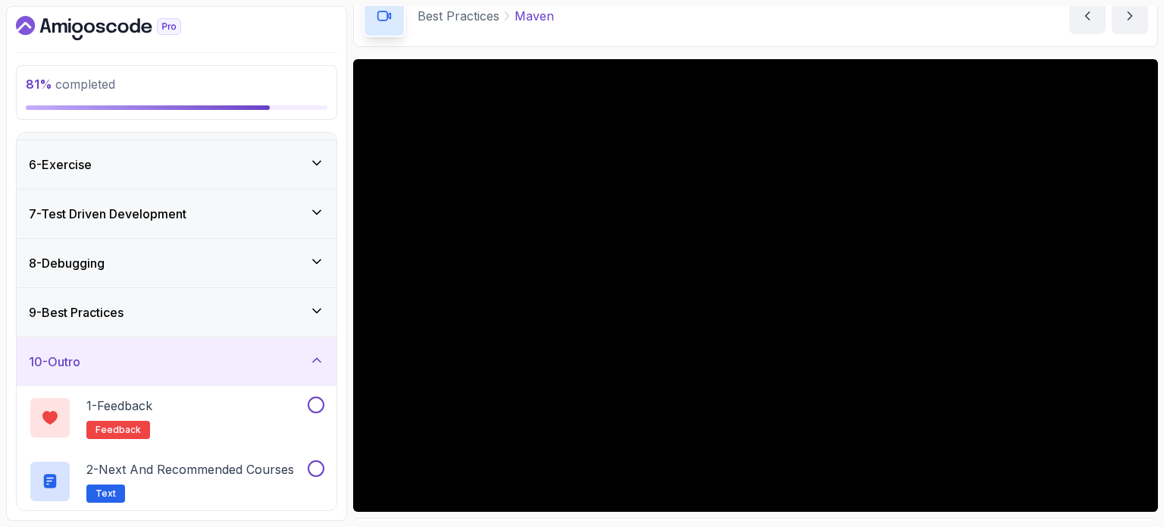
click at [207, 308] on div "9 - Best Practices" at bounding box center [177, 312] width 296 height 18
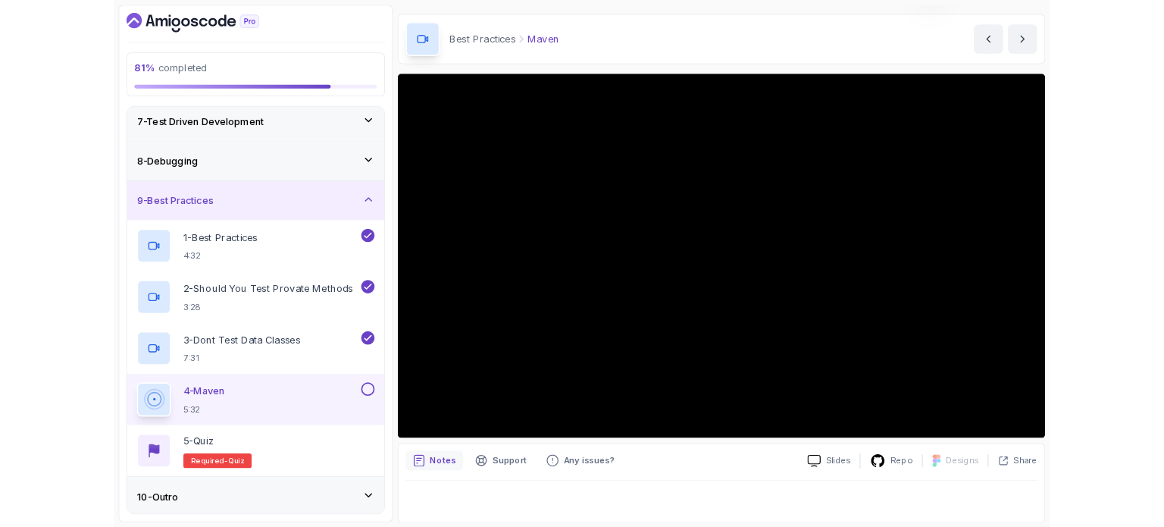
scroll to position [171, 0]
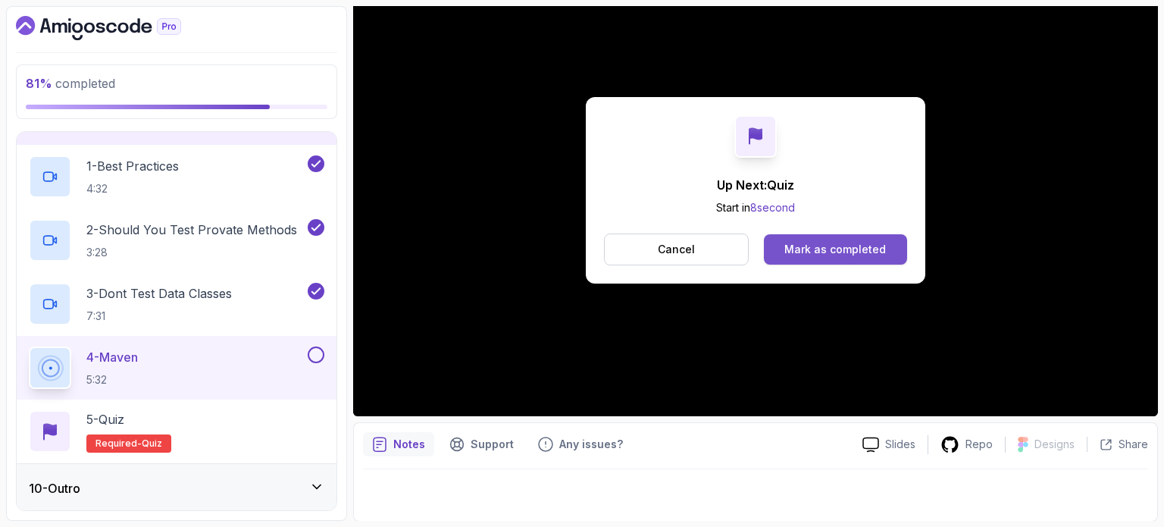
click at [812, 252] on div "Mark as completed" at bounding box center [835, 249] width 102 height 15
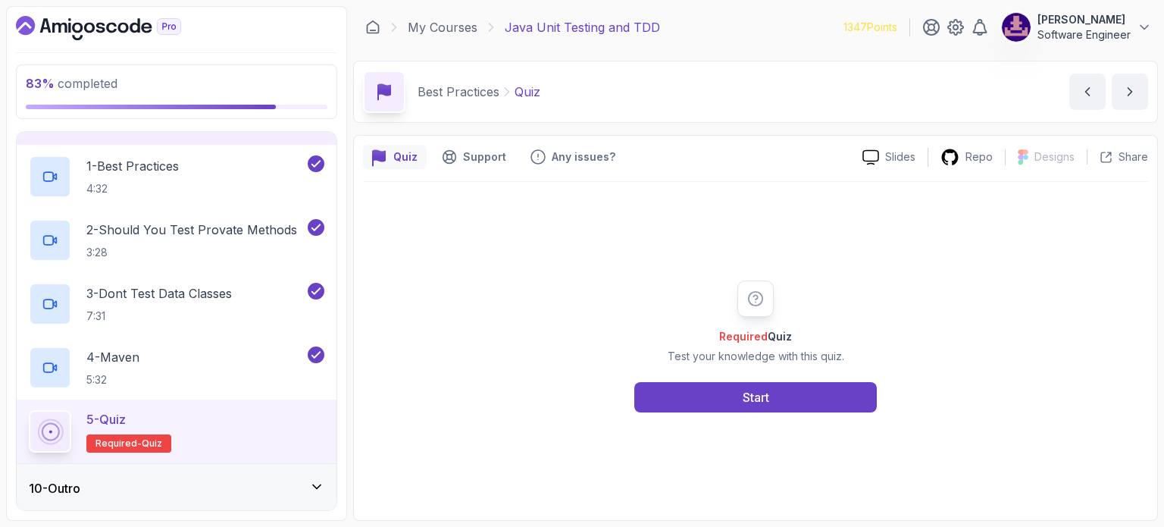
click at [221, 490] on div "10 - Outro" at bounding box center [177, 488] width 296 height 18
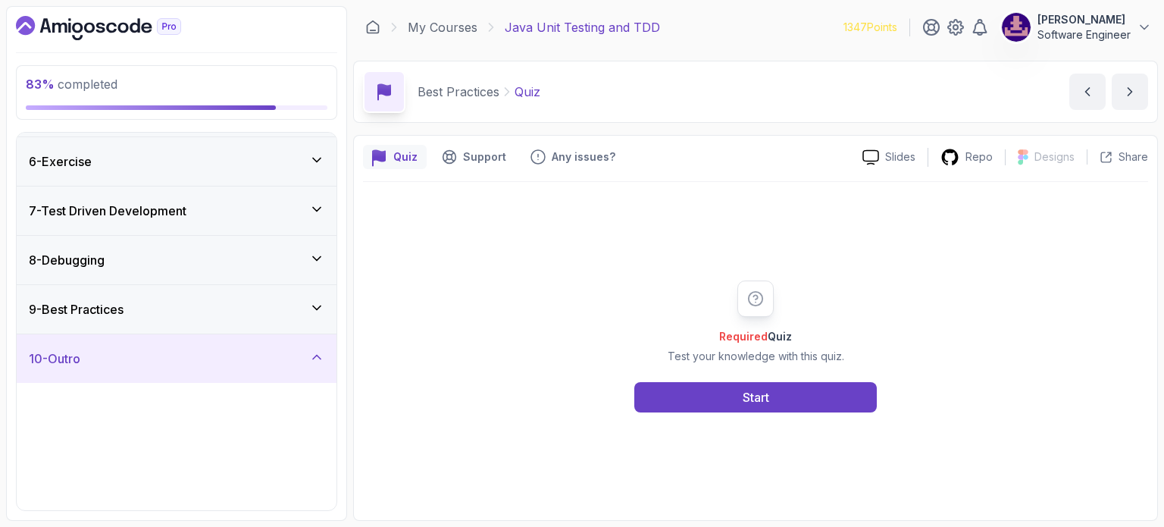
scroll to position [239, 0]
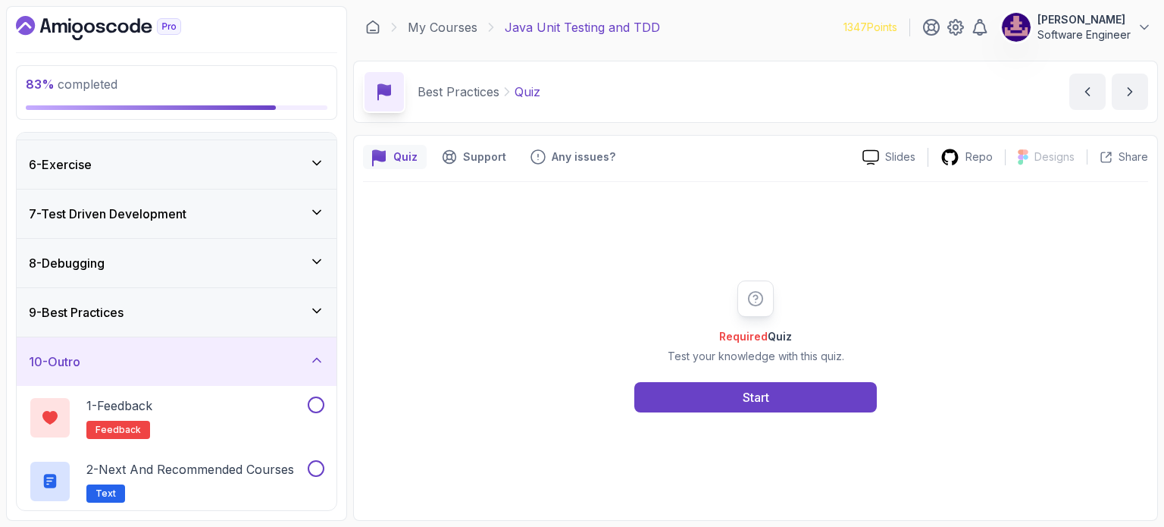
click at [185, 315] on div "9 - Best Practices" at bounding box center [177, 312] width 296 height 18
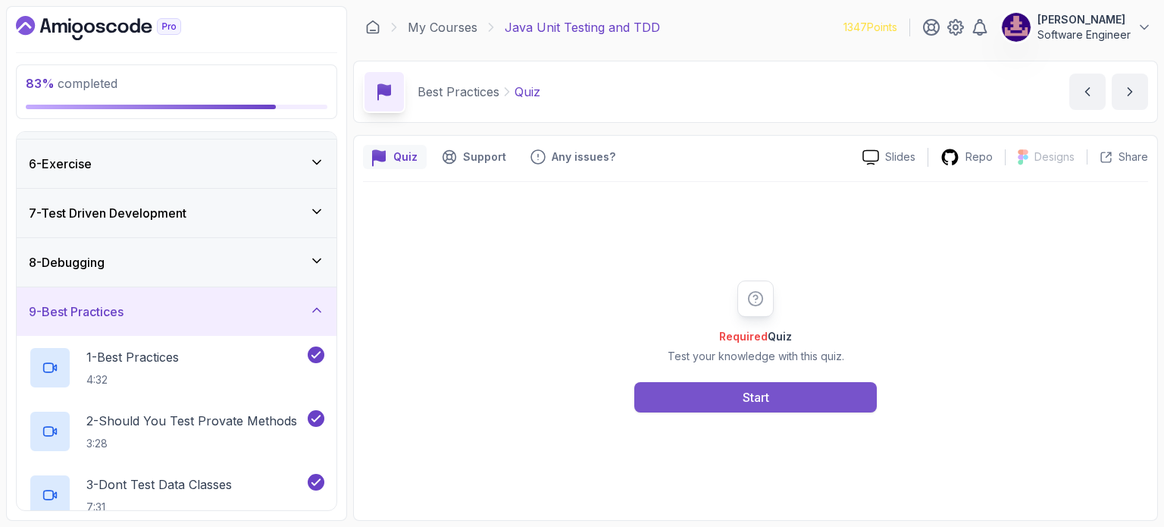
click at [681, 400] on button "Start" at bounding box center [755, 397] width 242 height 30
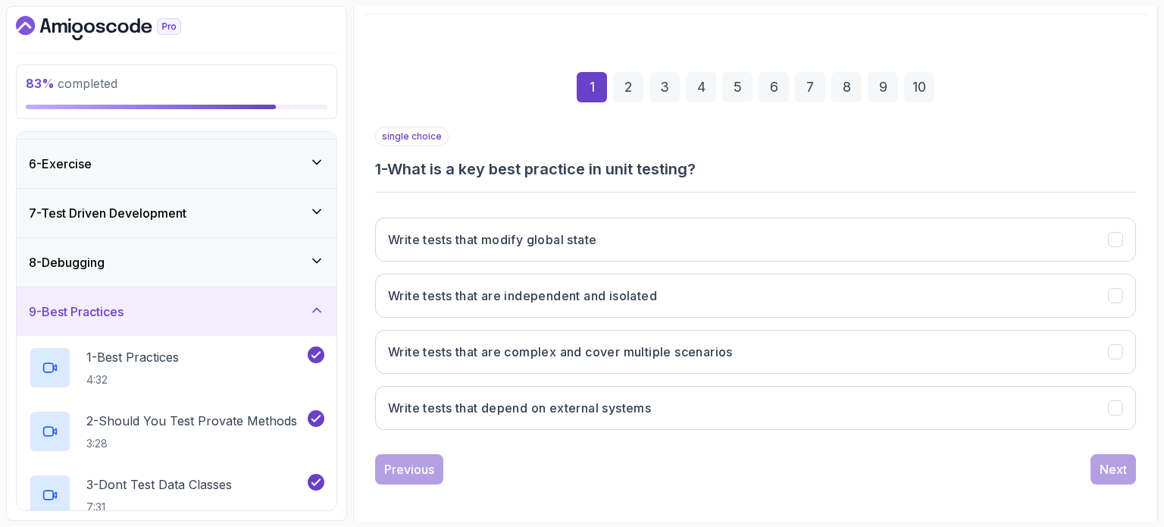
scroll to position [172, 0]
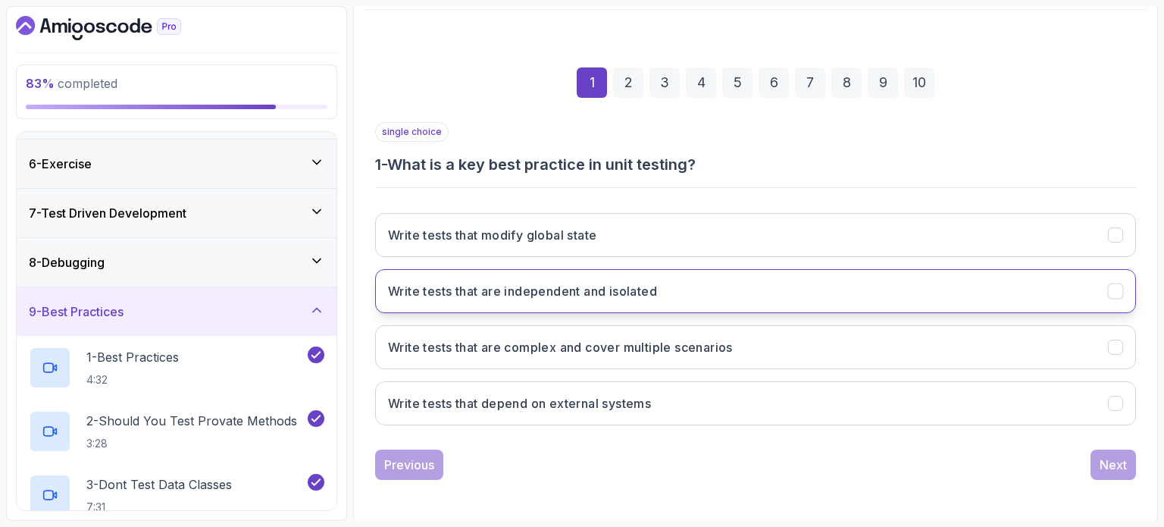
click at [535, 299] on button "Write tests that are independent and isolated" at bounding box center [755, 291] width 761 height 44
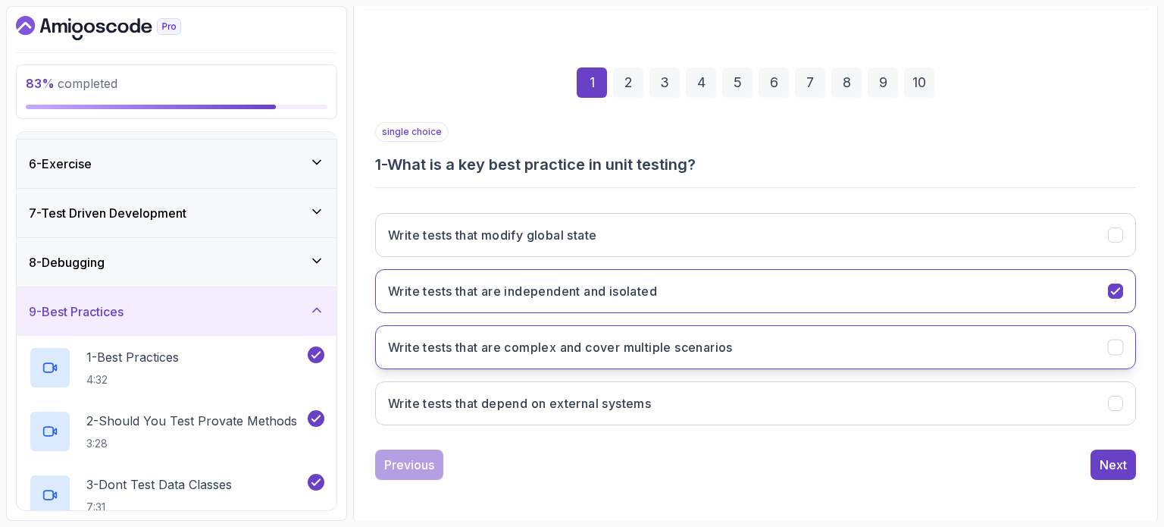
click at [544, 343] on h3 "Write tests that are complex and cover multiple scenarios" at bounding box center [560, 347] width 345 height 18
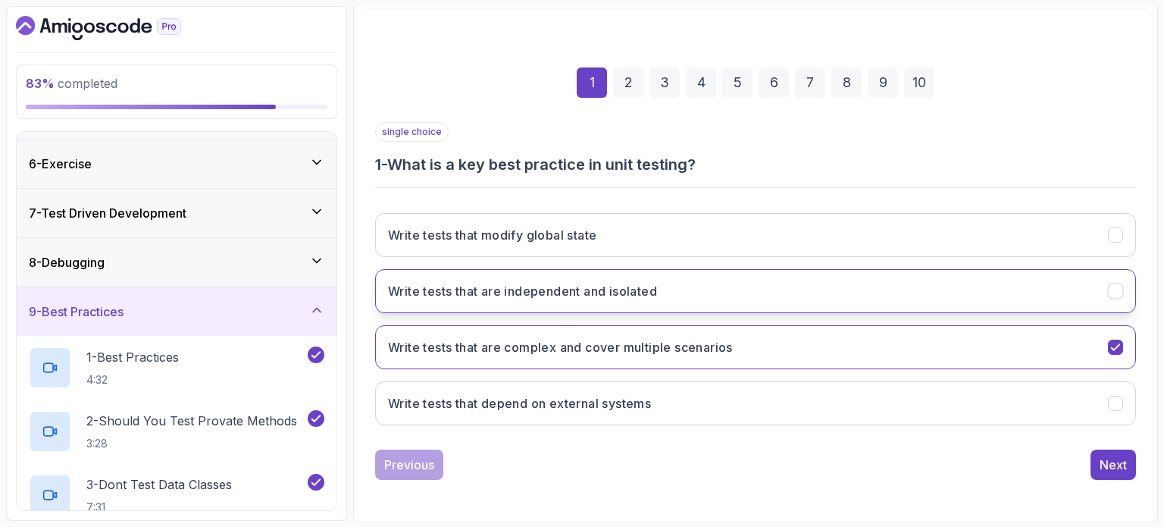
click at [542, 298] on h3 "Write tests that are independent and isolated" at bounding box center [522, 291] width 269 height 18
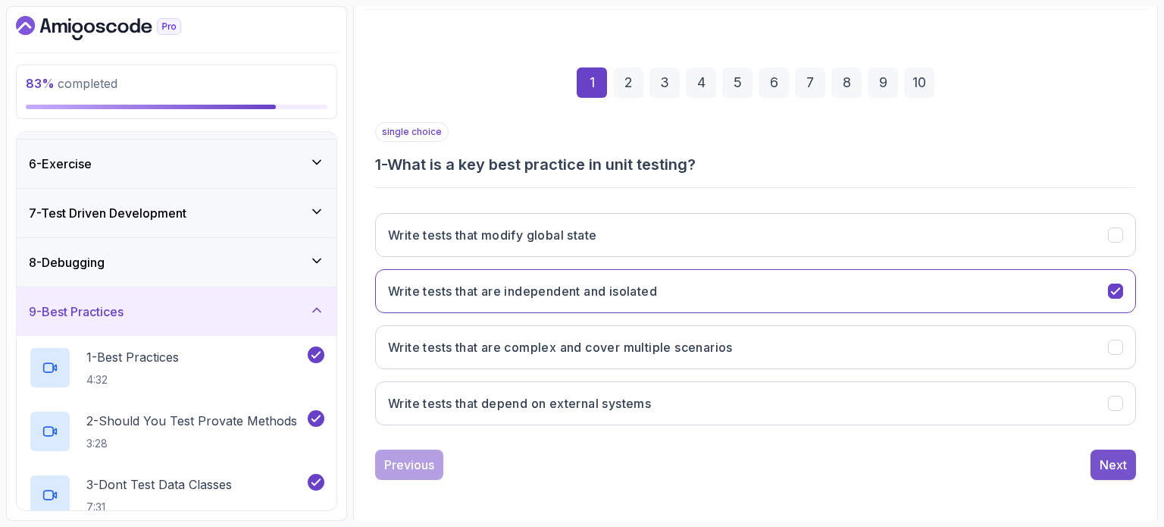
click at [1130, 467] on button "Next" at bounding box center [1112, 464] width 45 height 30
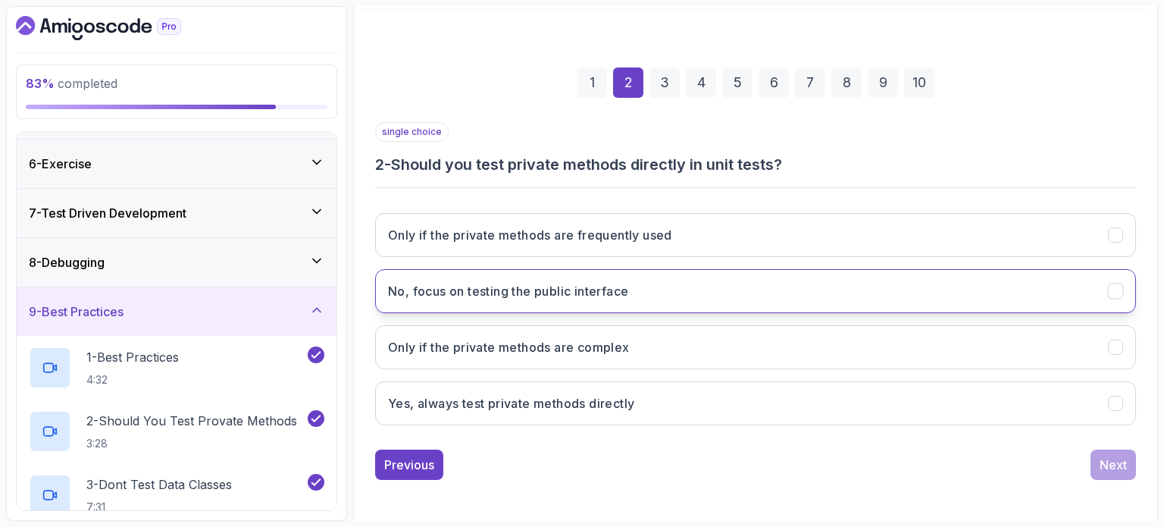
click at [657, 293] on button "No, focus on testing the public interface" at bounding box center [755, 291] width 761 height 44
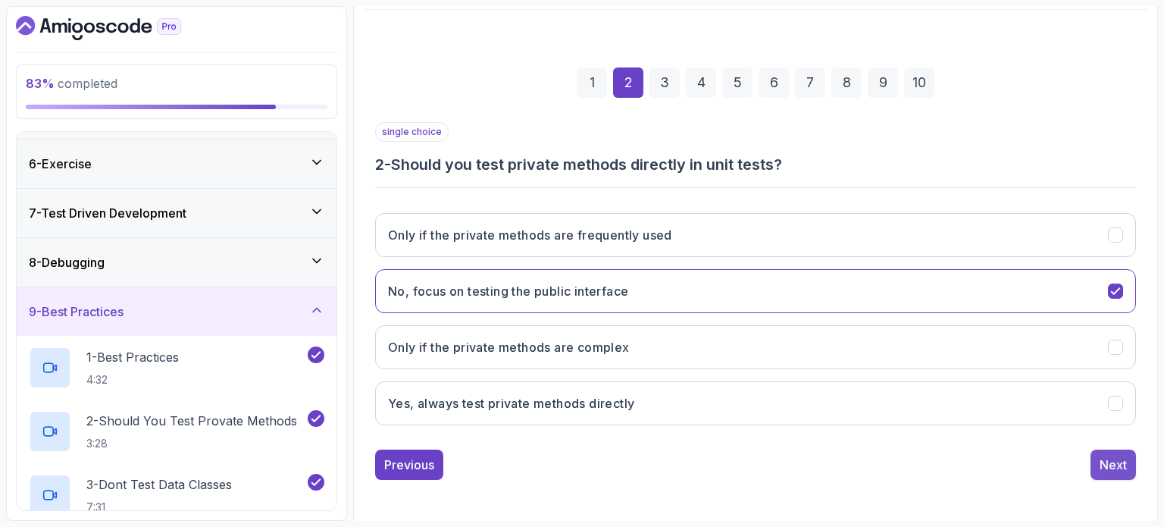
click at [1100, 455] on div "Next" at bounding box center [1113, 464] width 27 height 18
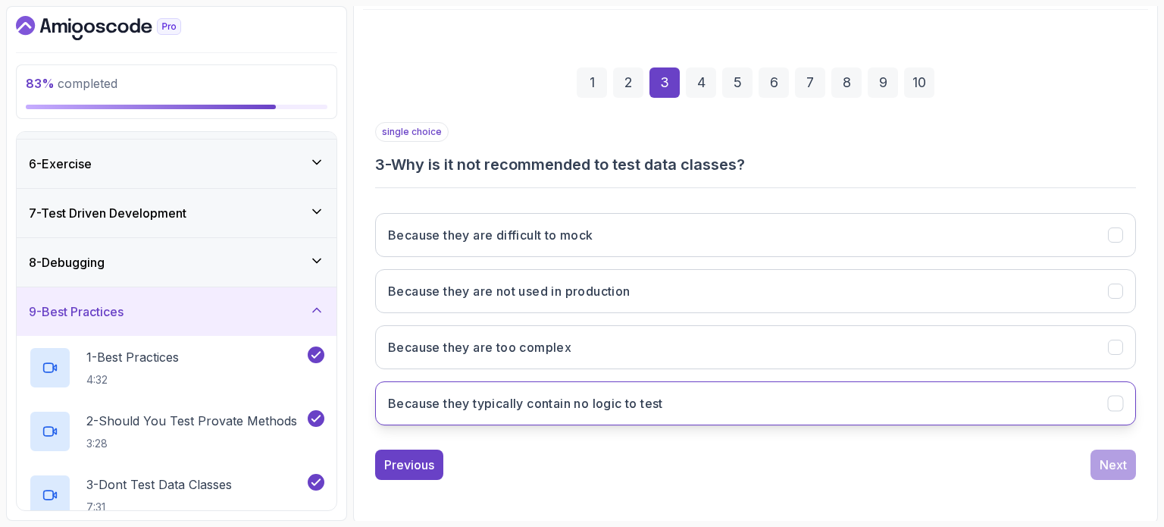
click at [675, 408] on button "Because they typically contain no logic to test" at bounding box center [755, 403] width 761 height 44
click at [1112, 452] on button "Next" at bounding box center [1112, 464] width 45 height 30
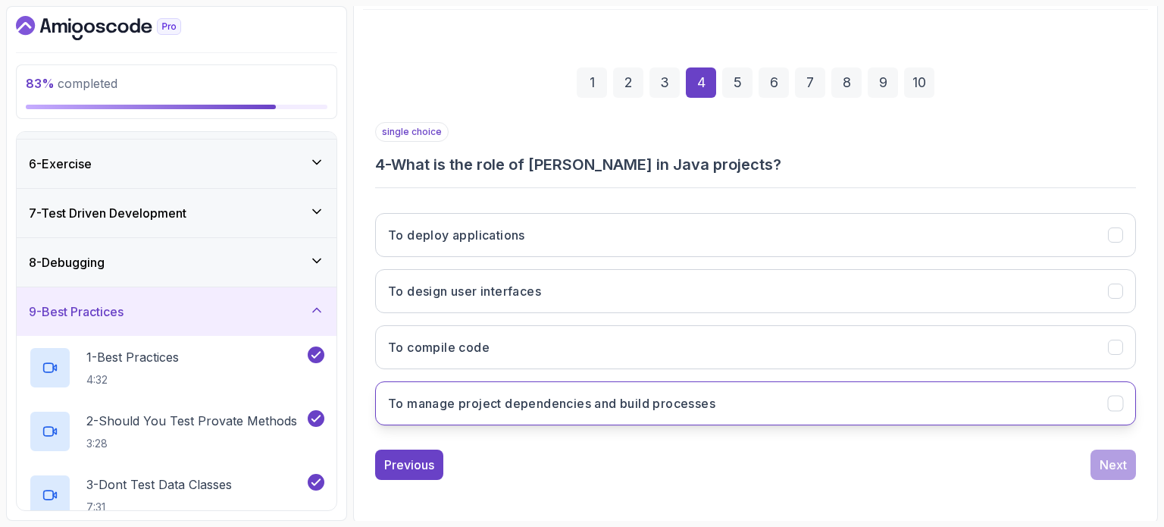
click at [665, 406] on h3 "To manage project dependencies and build processes" at bounding box center [551, 403] width 327 height 18
click at [1104, 462] on div "Next" at bounding box center [1113, 464] width 27 height 18
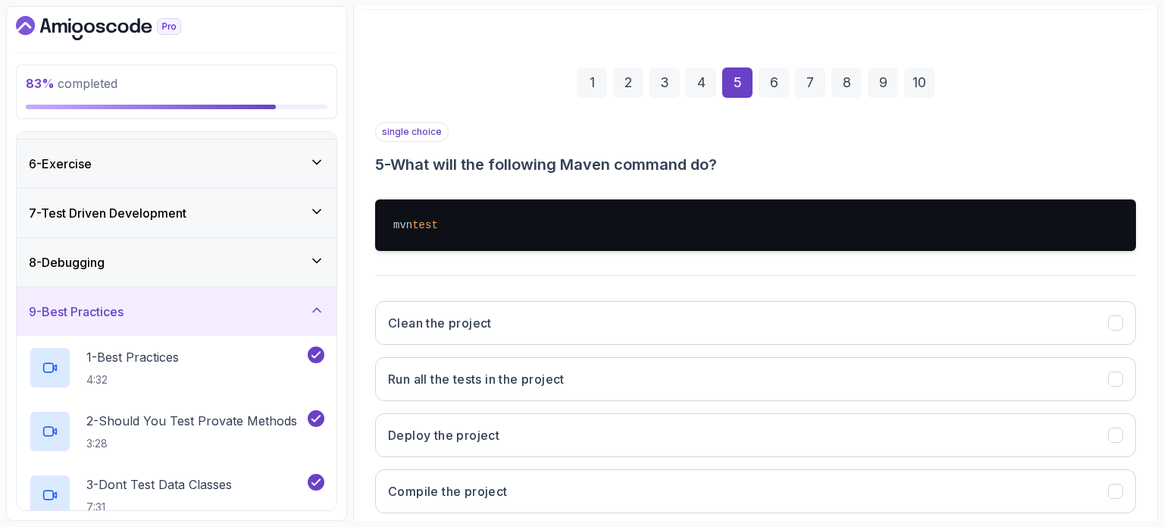
scroll to position [248, 0]
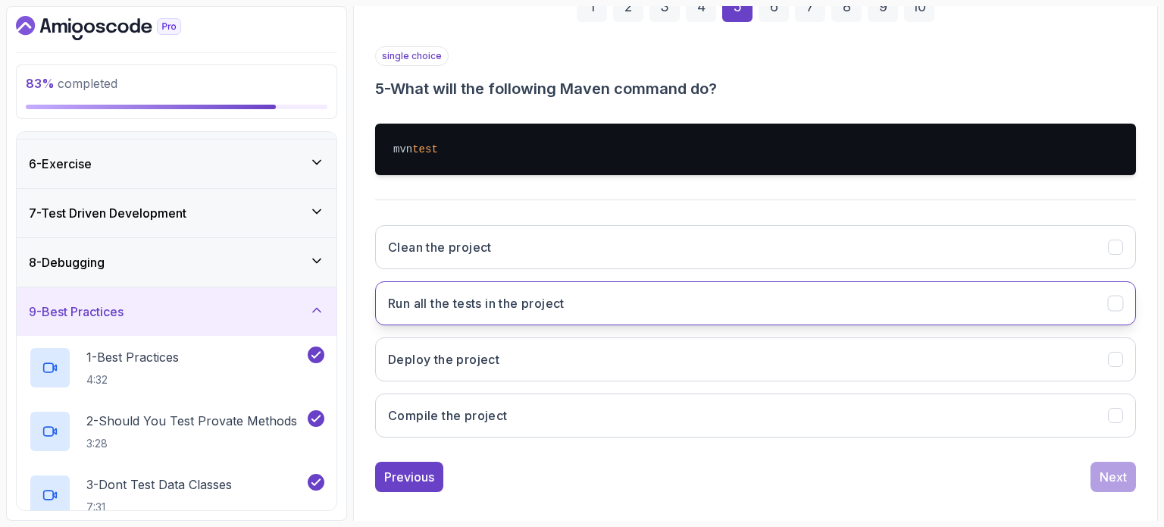
click at [580, 303] on button "Run all the tests in the project" at bounding box center [755, 303] width 761 height 44
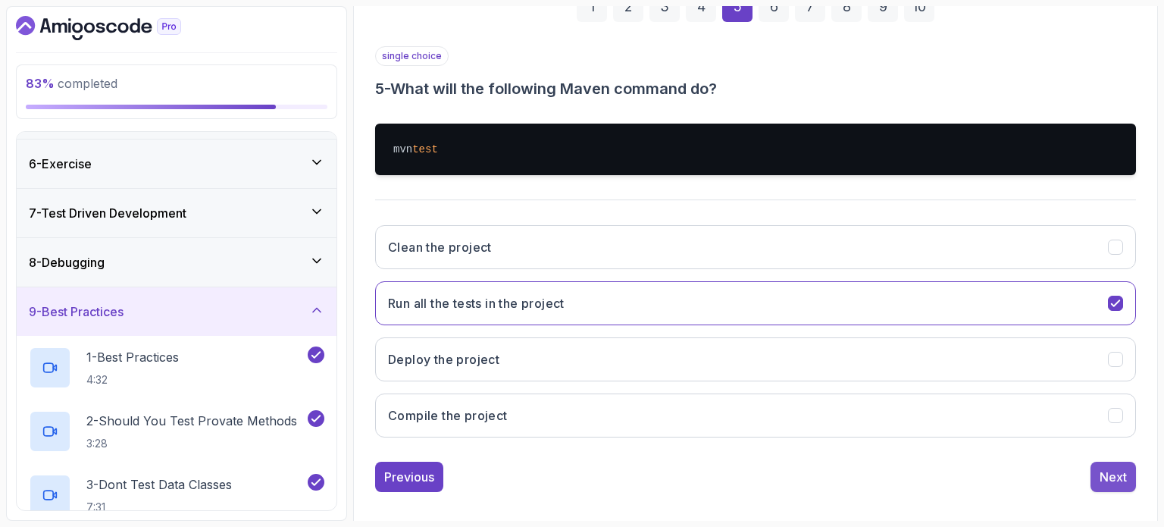
click at [1112, 468] on div "Next" at bounding box center [1113, 477] width 27 height 18
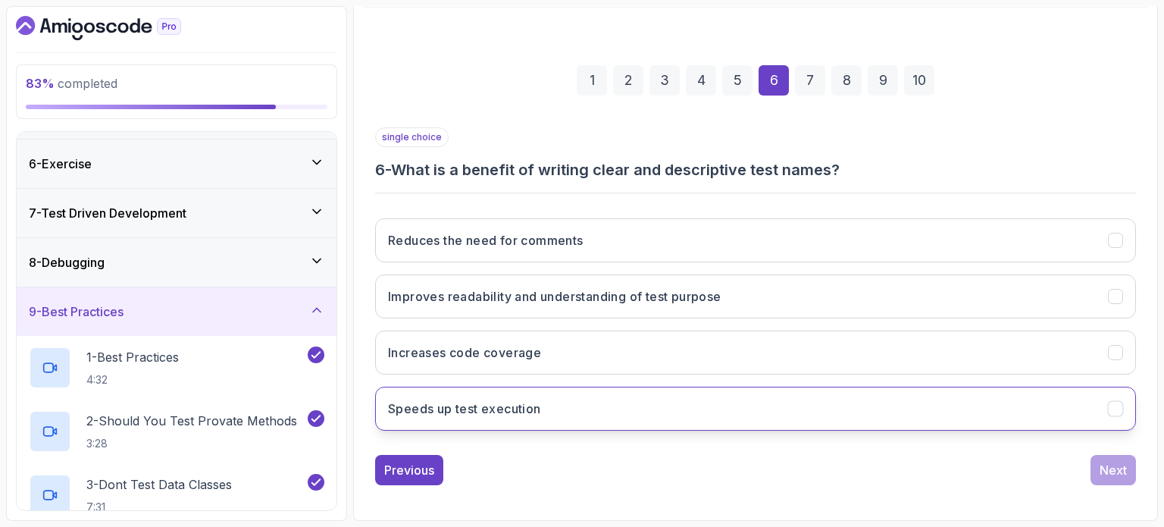
scroll to position [172, 0]
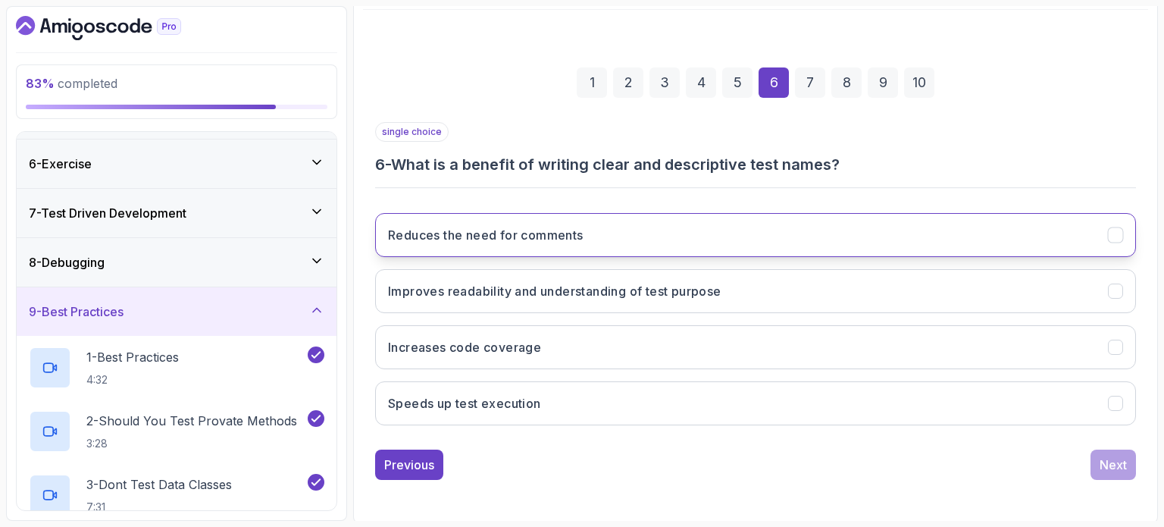
click at [670, 246] on button "Reduces the need for comments" at bounding box center [755, 235] width 761 height 44
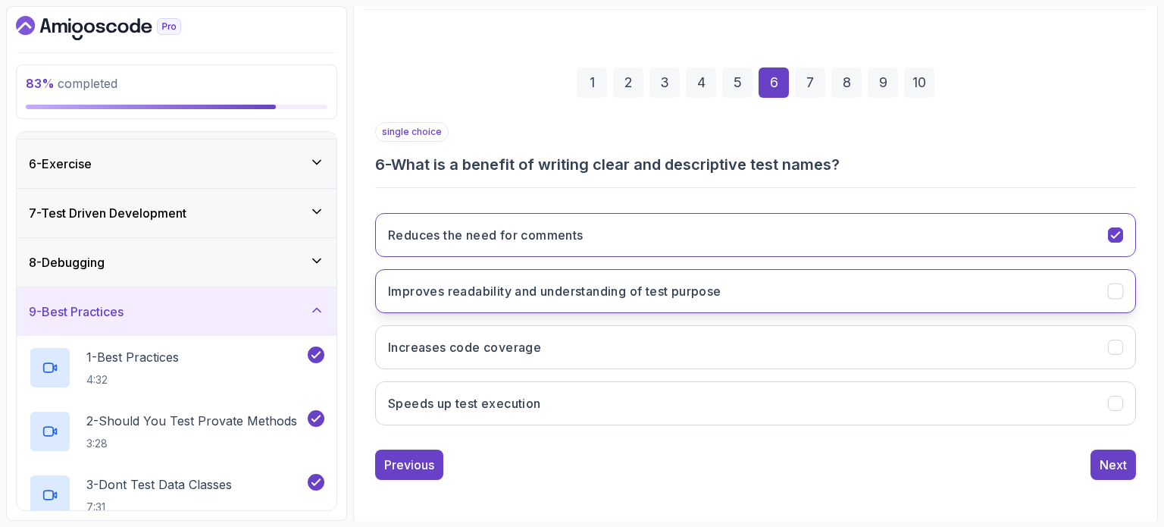
click at [680, 278] on button "Improves readability and understanding of test purpose" at bounding box center [755, 291] width 761 height 44
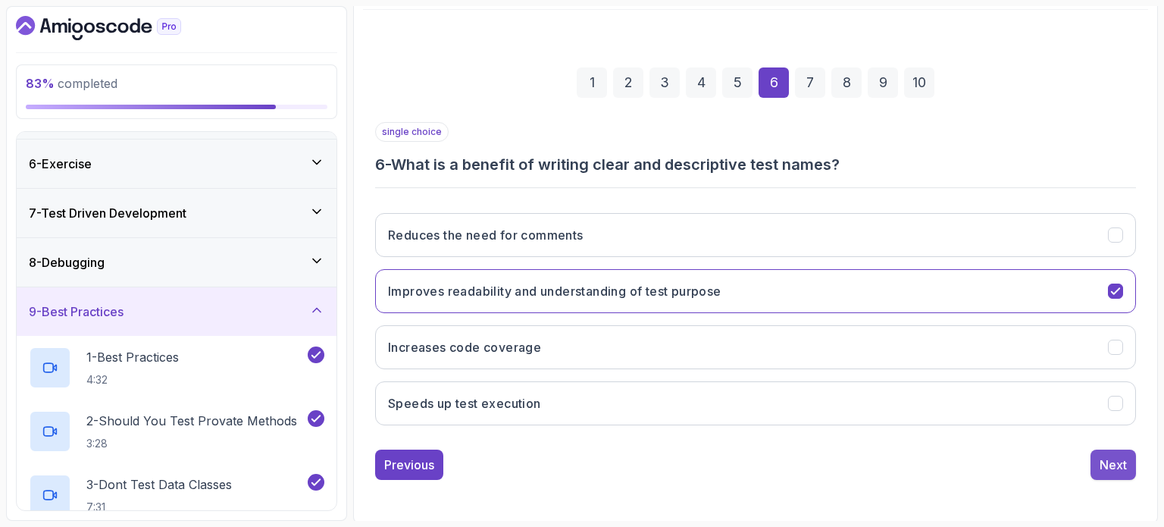
click at [1103, 451] on button "Next" at bounding box center [1112, 464] width 45 height 30
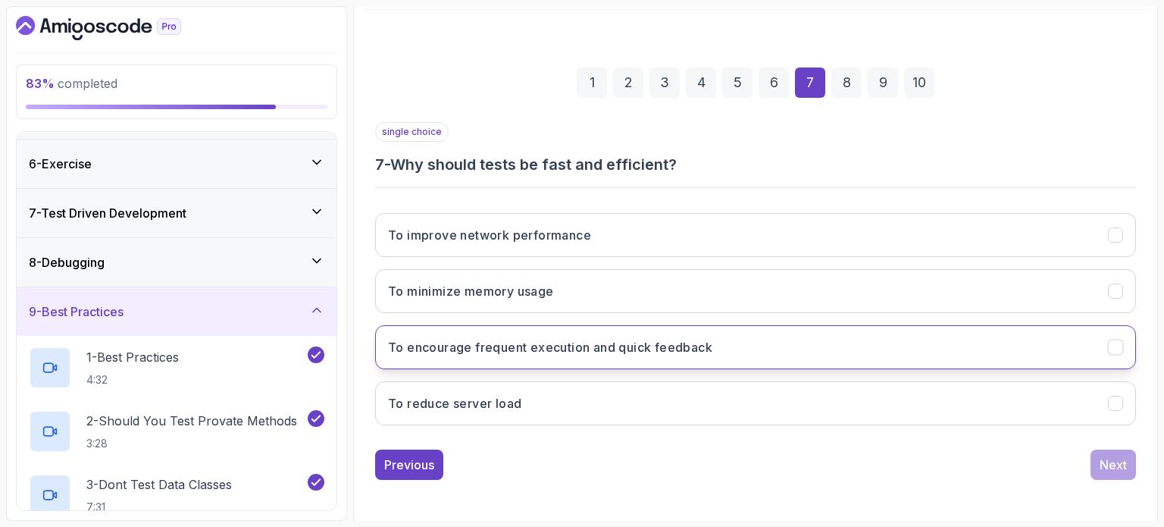
click at [651, 358] on button "To encourage frequent execution and quick feedback" at bounding box center [755, 347] width 761 height 44
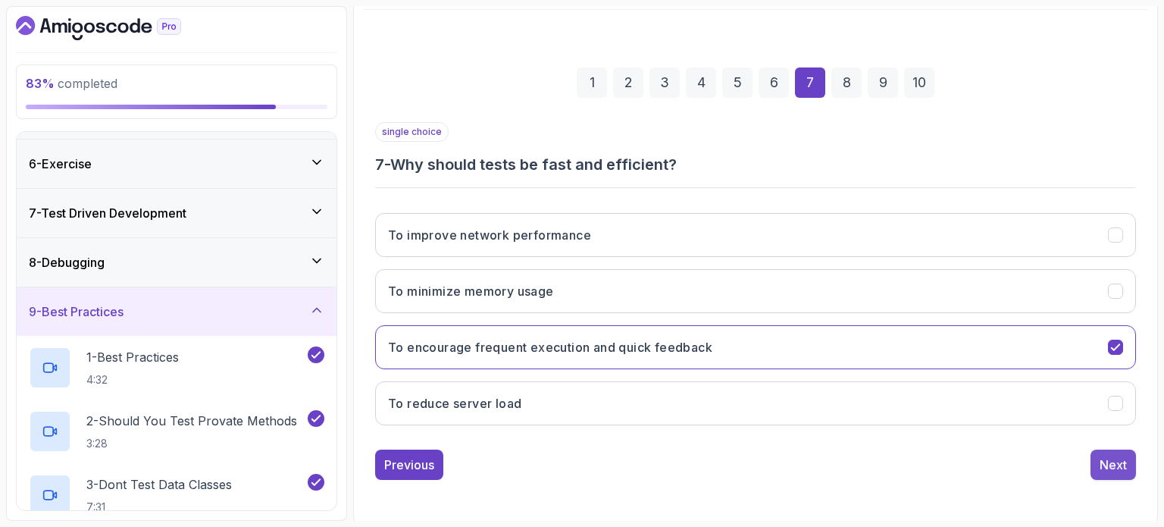
click at [1112, 455] on div "Next" at bounding box center [1113, 464] width 27 height 18
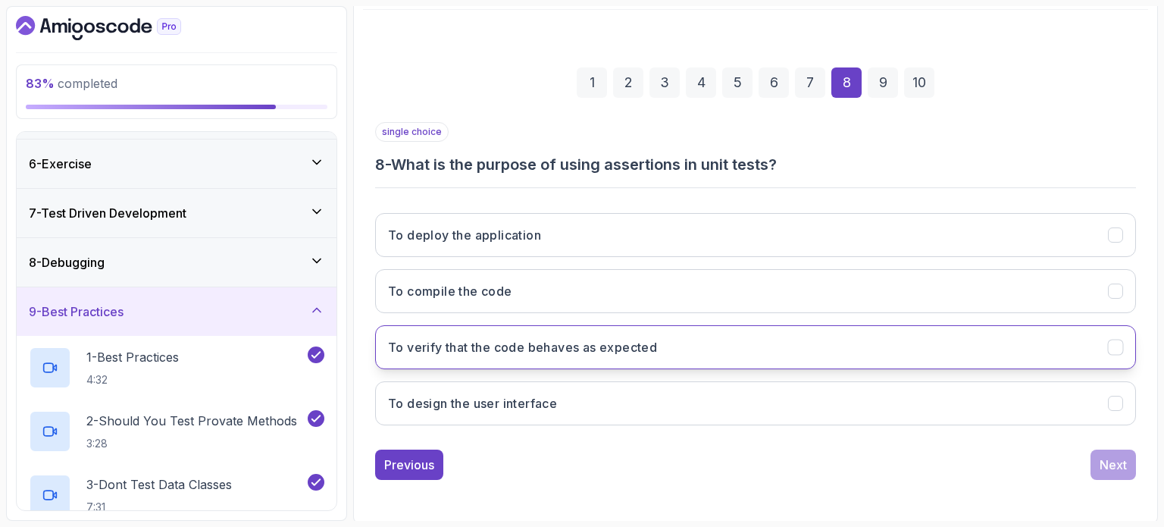
click at [671, 345] on button "To verify that the code behaves as expected" at bounding box center [755, 347] width 761 height 44
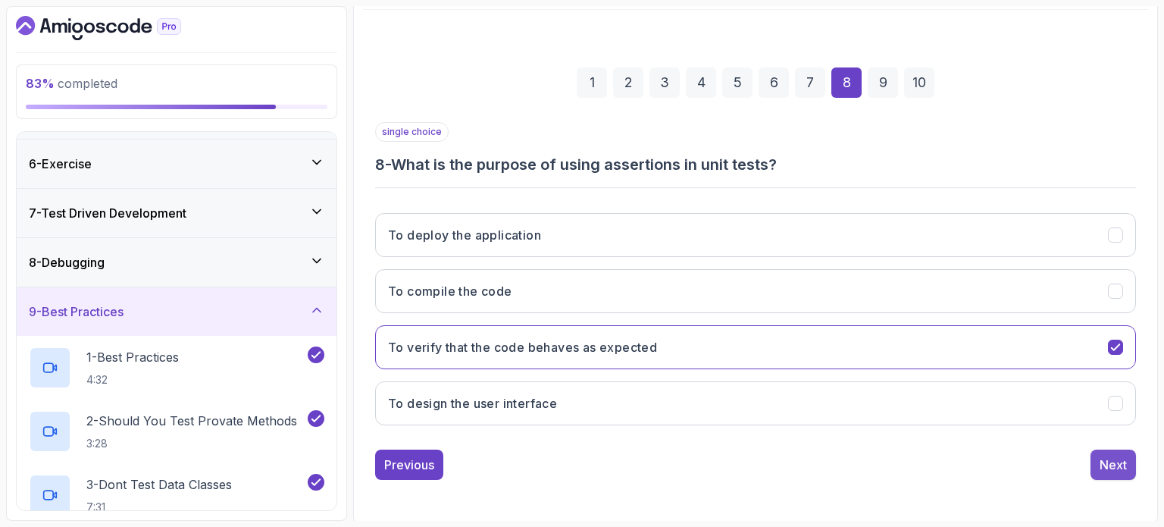
click at [1096, 461] on button "Next" at bounding box center [1112, 464] width 45 height 30
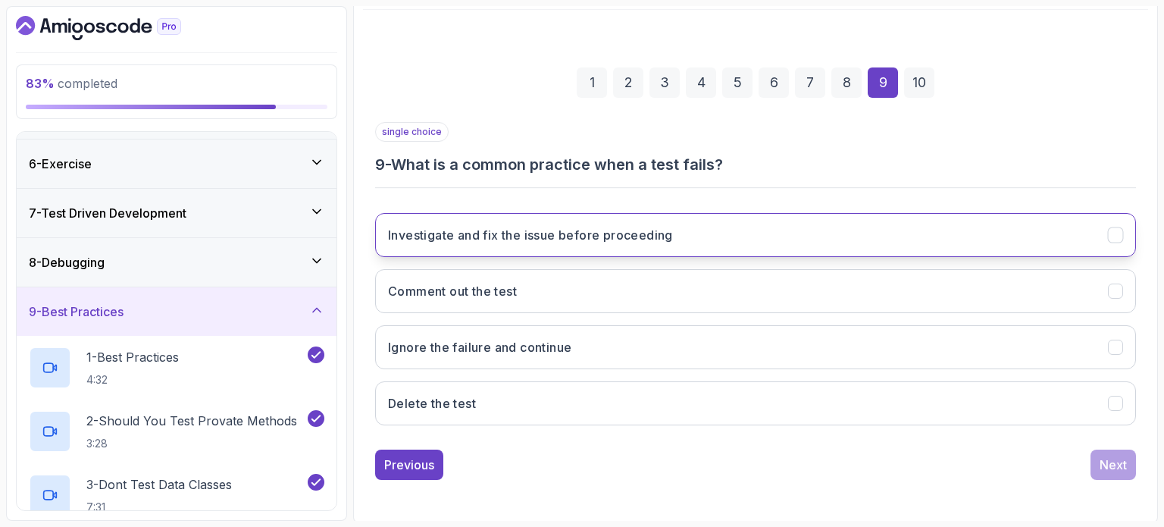
click at [683, 248] on button "Investigate and fix the issue before proceeding" at bounding box center [755, 235] width 761 height 44
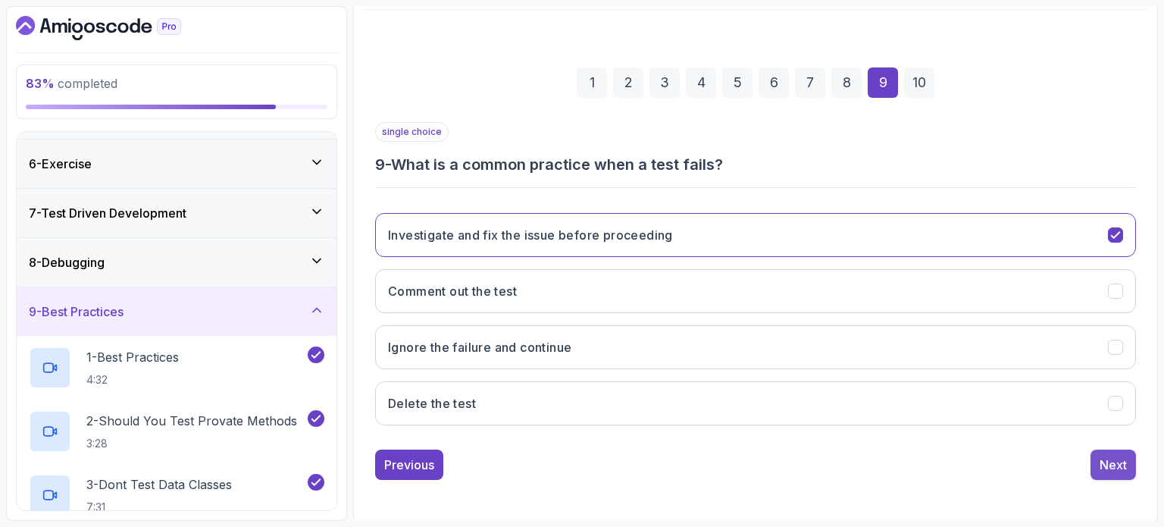
click at [1111, 469] on div "Next" at bounding box center [1113, 464] width 27 height 18
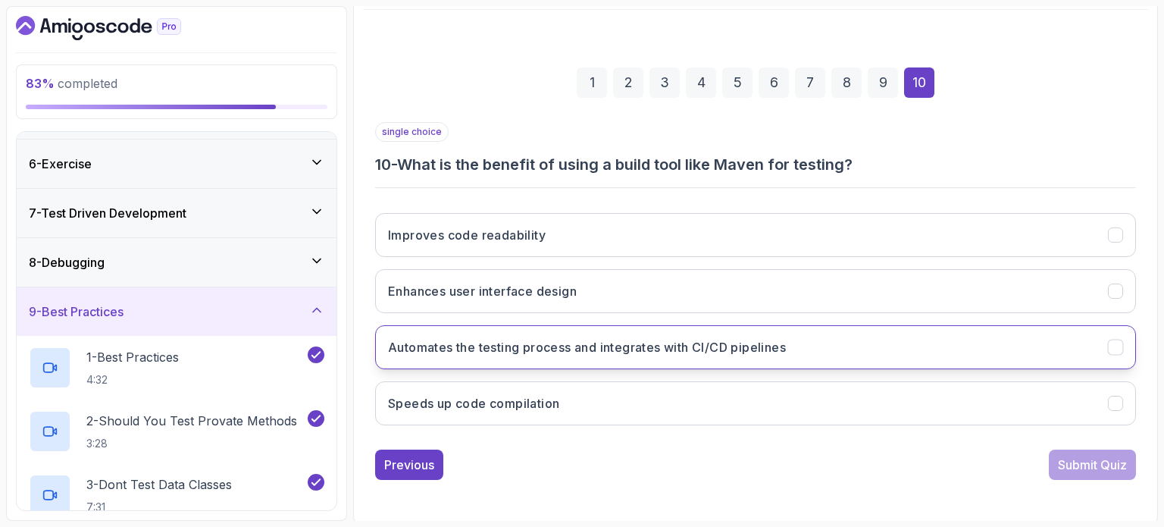
click at [810, 325] on button "Automates the testing process and integrates with CI/CD pipelines" at bounding box center [755, 347] width 761 height 44
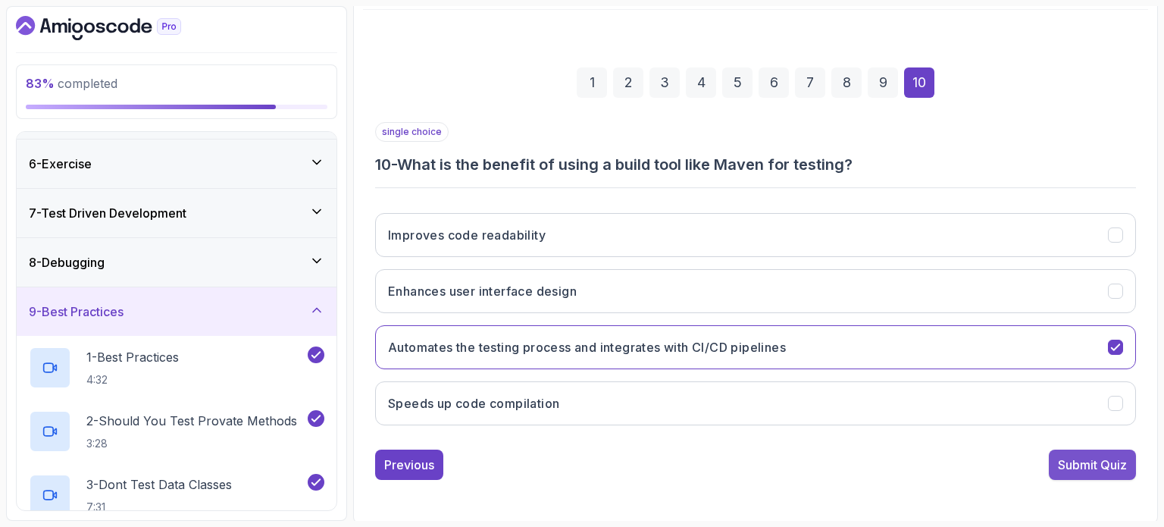
click at [1091, 468] on div "Submit Quiz" at bounding box center [1092, 464] width 69 height 18
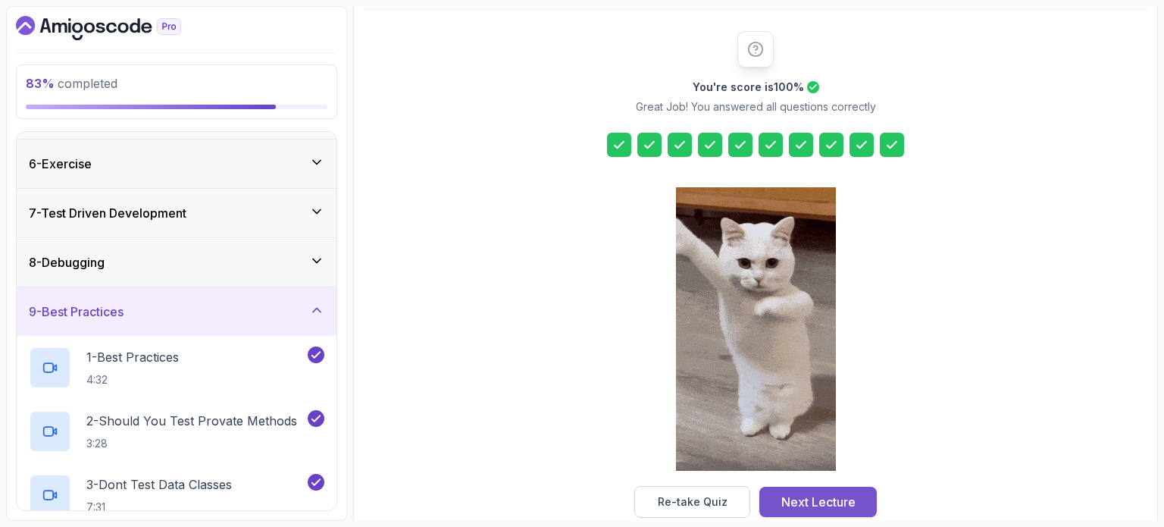
click at [862, 499] on button "Next Lecture" at bounding box center [817, 501] width 117 height 30
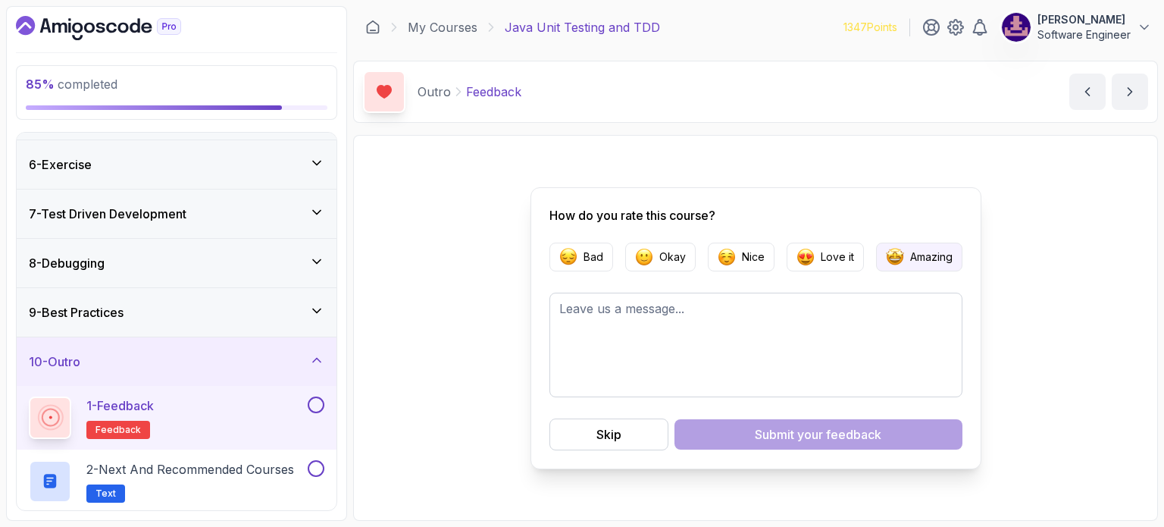
click at [910, 260] on p "Amazing" at bounding box center [931, 256] width 42 height 15
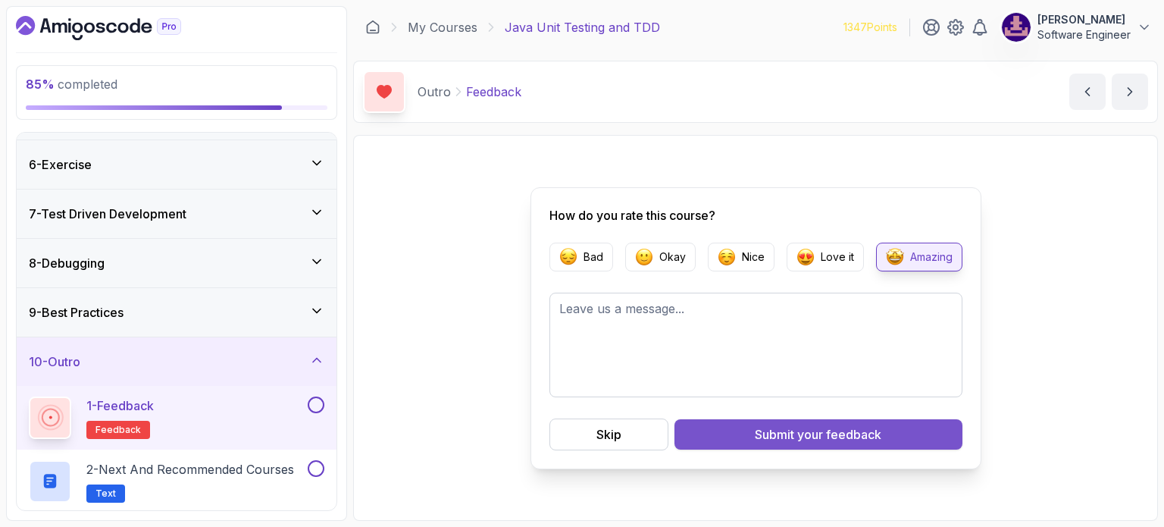
click at [763, 427] on div "Submit your feedback" at bounding box center [818, 434] width 127 height 18
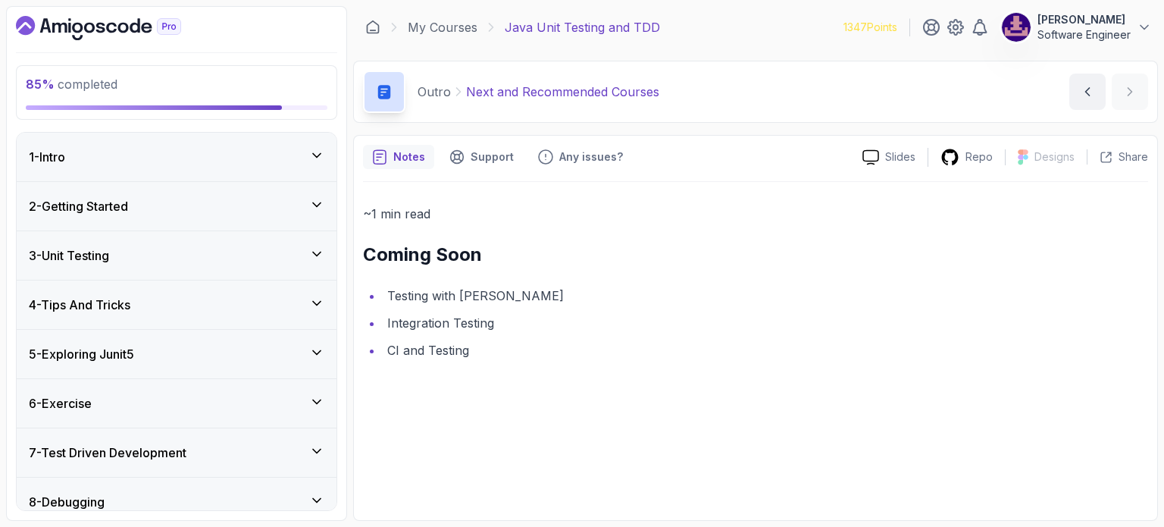
click at [130, 164] on div "1 - Intro" at bounding box center [177, 157] width 296 height 18
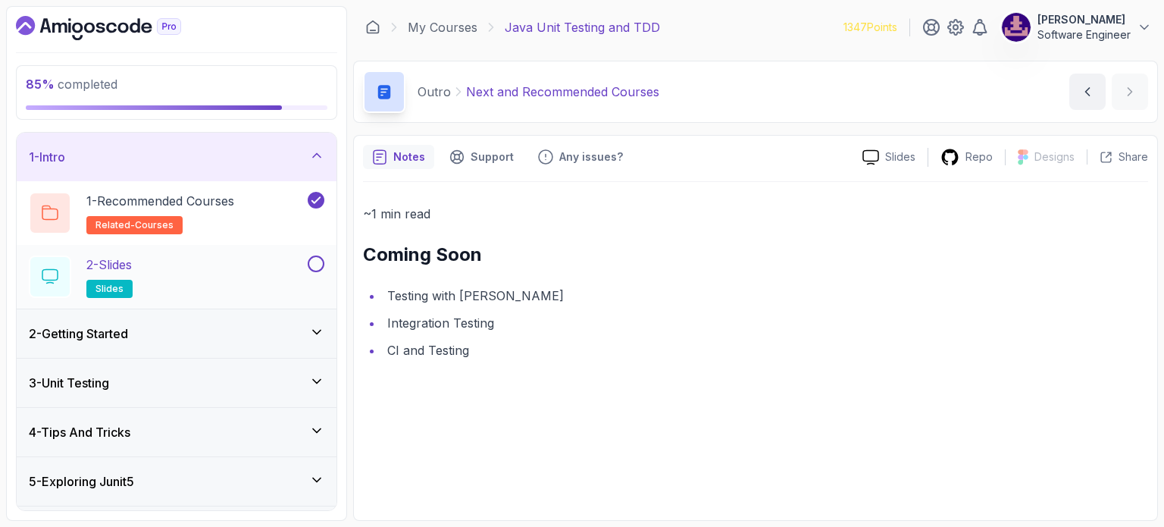
click at [149, 267] on div "2 - Slides slides" at bounding box center [167, 276] width 276 height 42
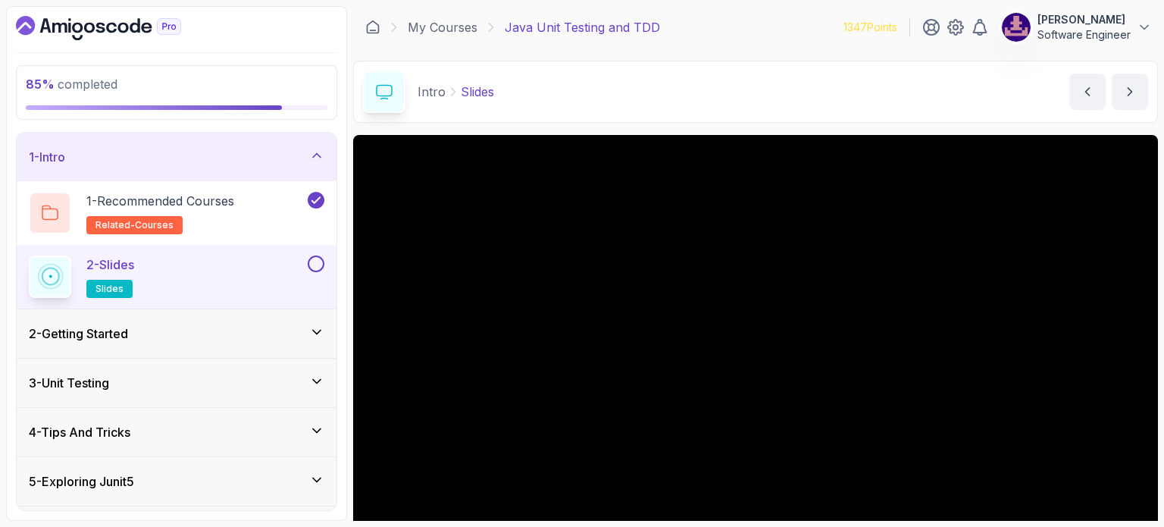
scroll to position [171, 0]
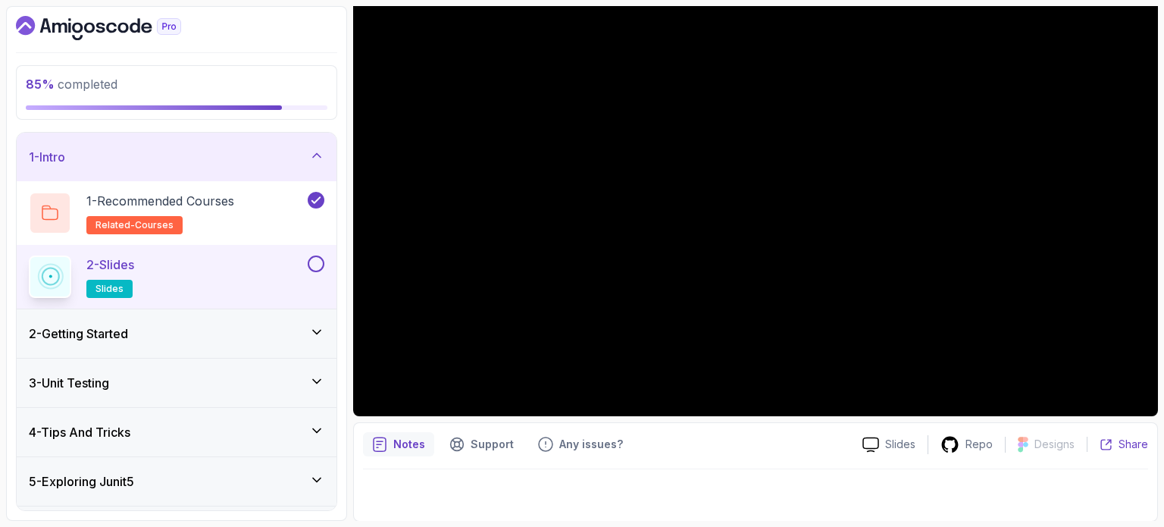
click at [1106, 447] on icon at bounding box center [1106, 444] width 13 height 13
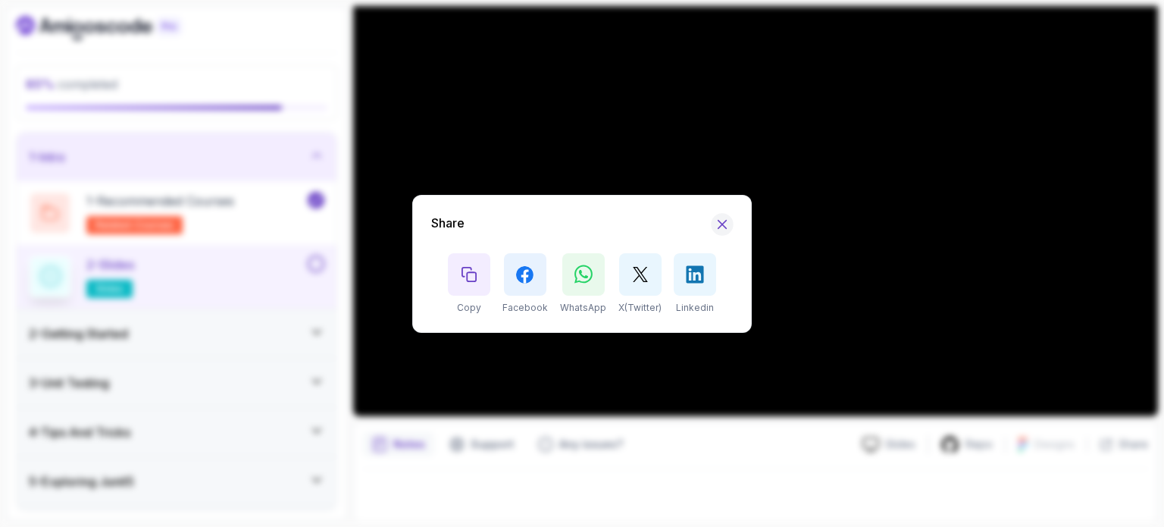
click at [728, 217] on icon "Hide Share modal" at bounding box center [723, 224] width 16 height 16
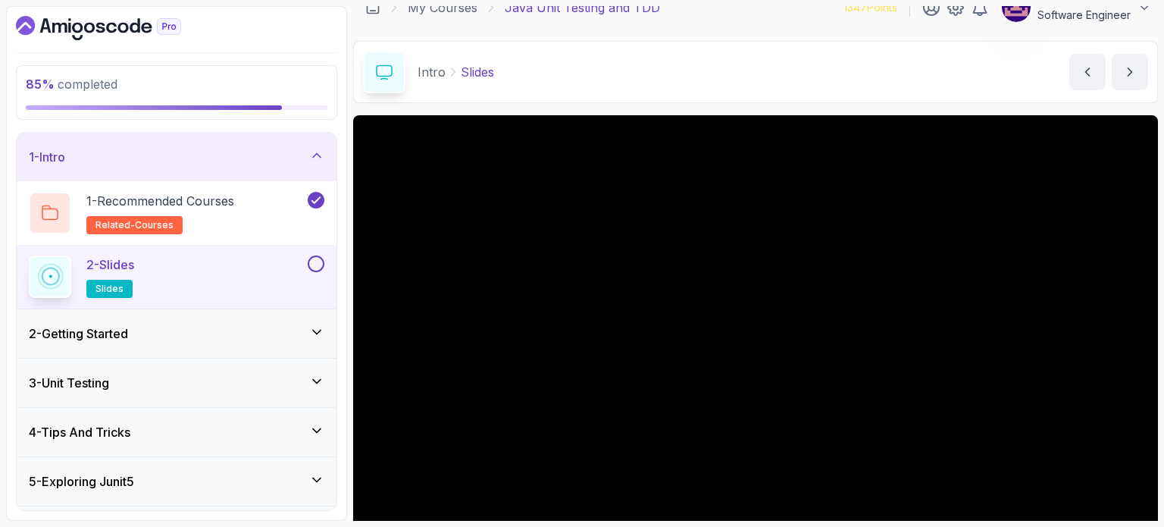
scroll to position [0, 0]
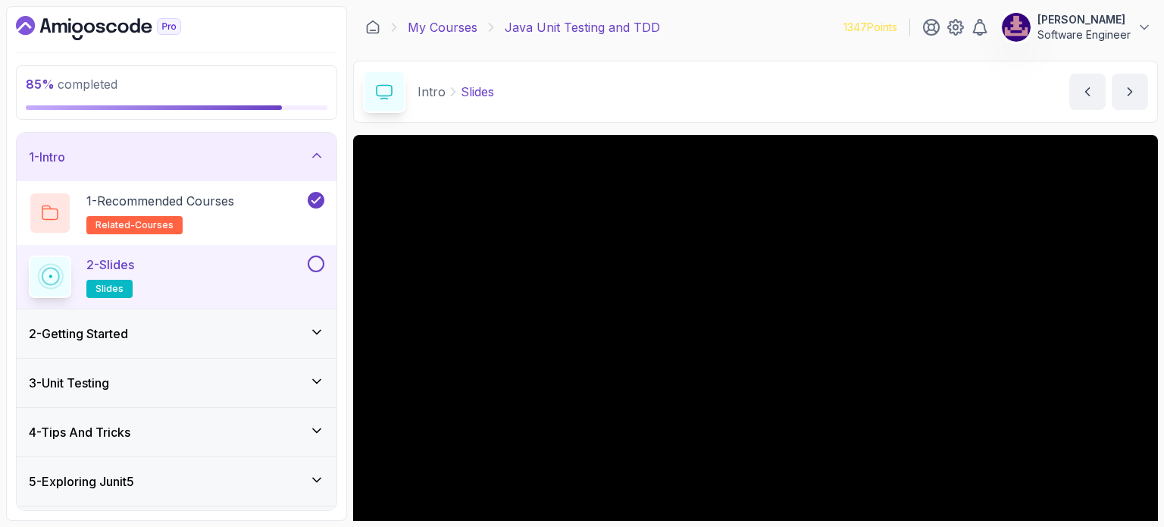
click at [465, 25] on link "My Courses" at bounding box center [443, 27] width 70 height 18
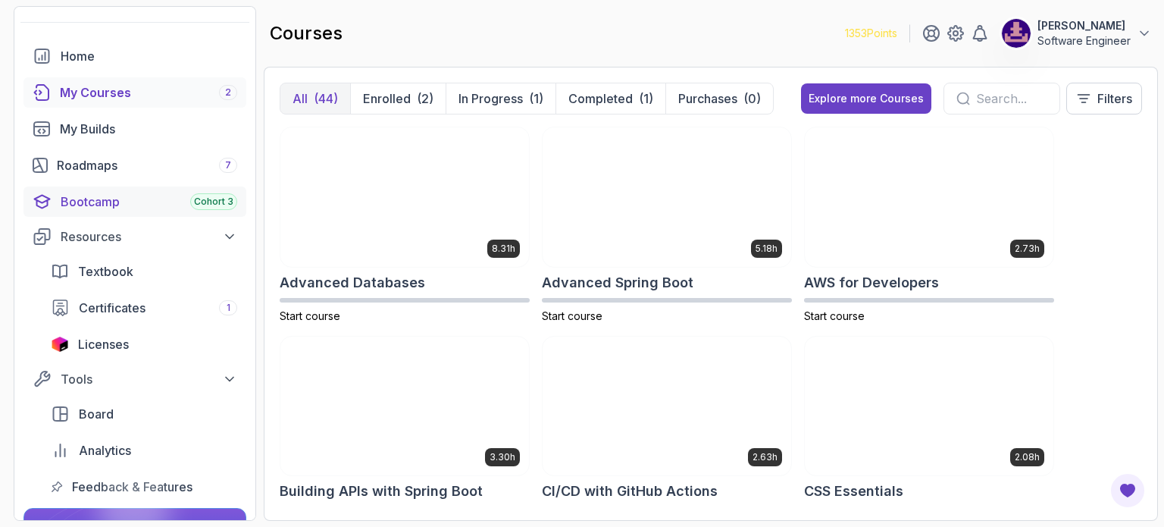
scroll to position [76, 0]
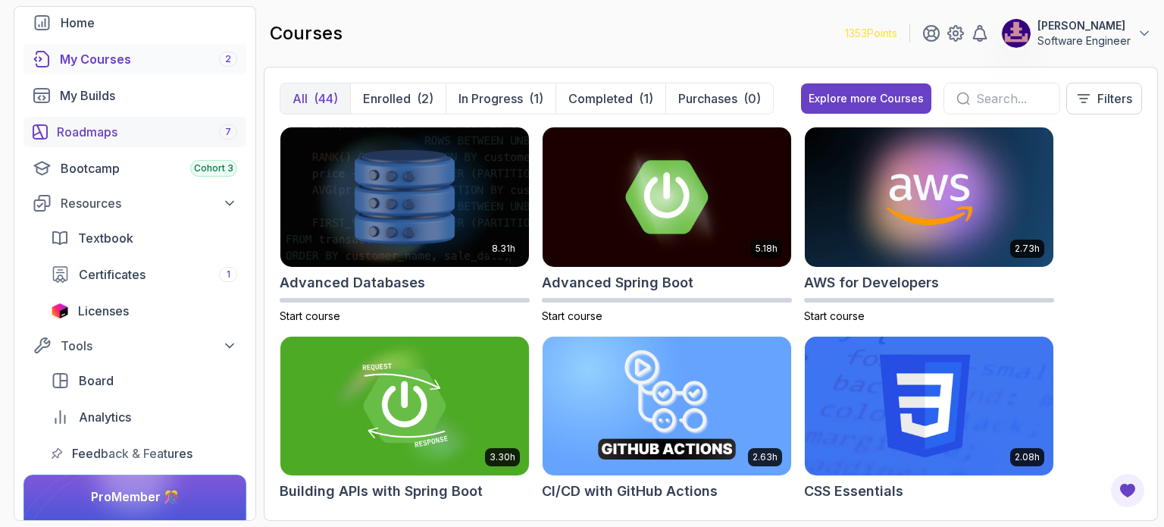
click at [100, 136] on div "Roadmaps 7" at bounding box center [147, 132] width 180 height 18
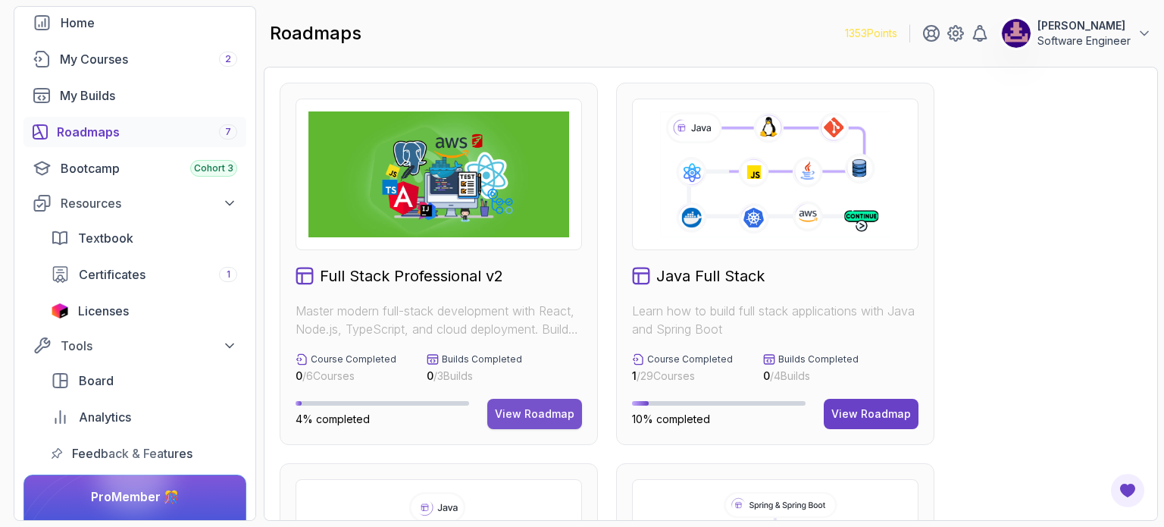
click at [527, 417] on div "View Roadmap" at bounding box center [535, 413] width 80 height 15
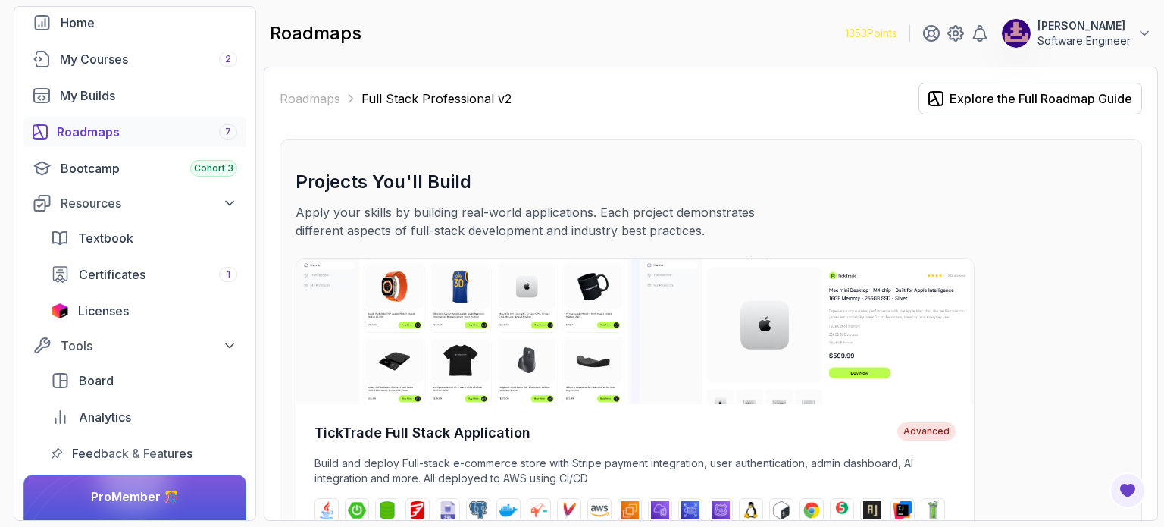
click at [421, 186] on h3 "Projects You'll Build" at bounding box center [711, 182] width 831 height 24
click at [417, 203] on p "Apply your skills by building real-world applications. Each project demonstrate…" at bounding box center [550, 221] width 509 height 36
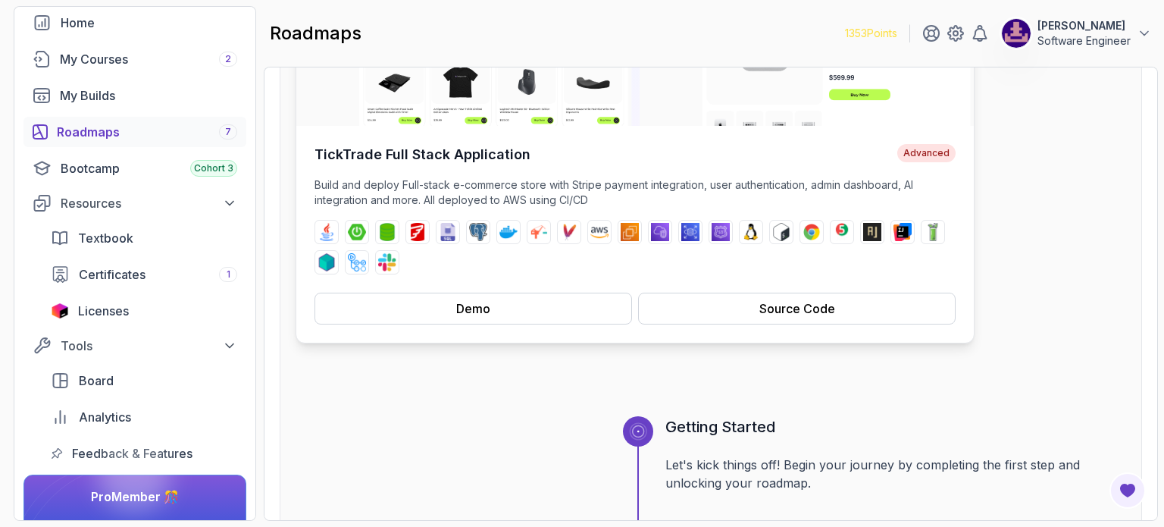
scroll to position [303, 0]
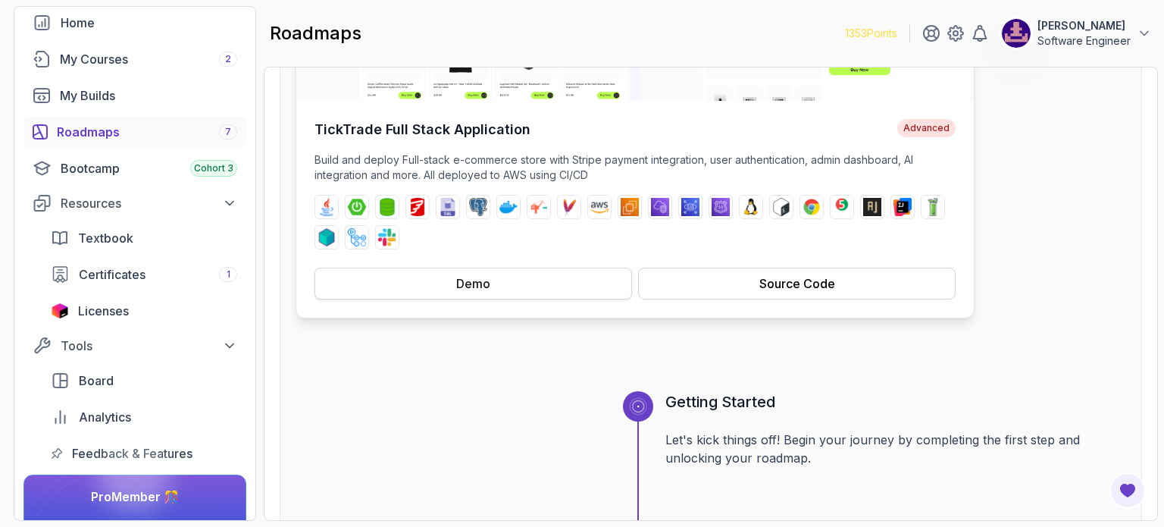
click at [465, 275] on div "Demo" at bounding box center [473, 283] width 34 height 18
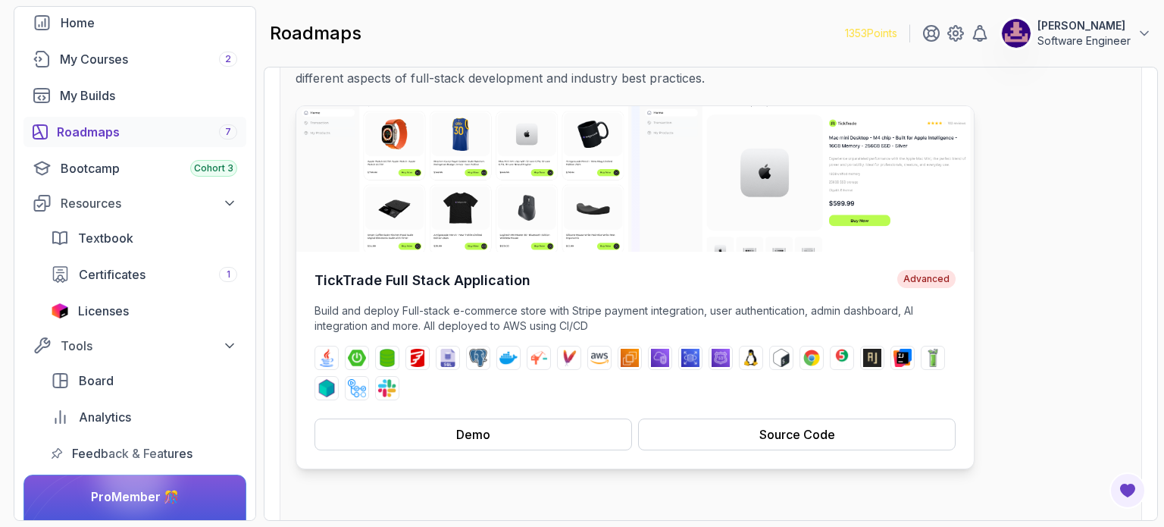
scroll to position [152, 0]
click at [912, 279] on span "Advanced" at bounding box center [926, 280] width 58 height 18
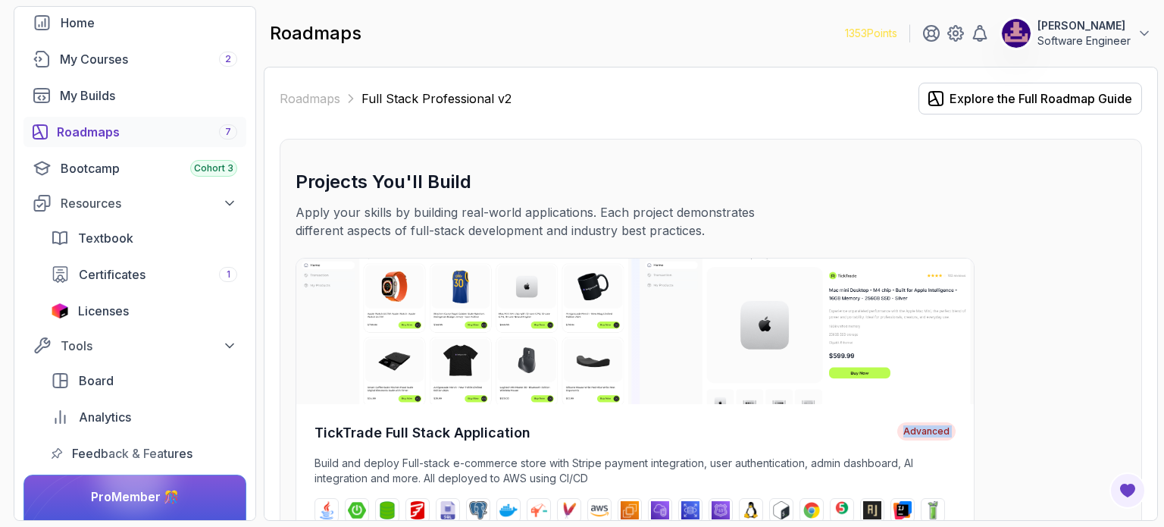
scroll to position [91, 0]
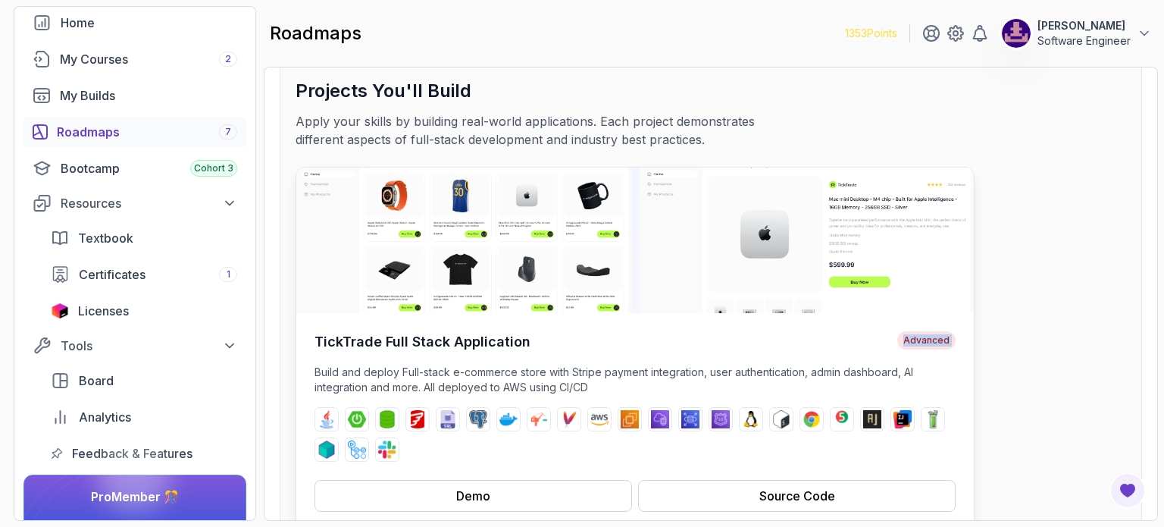
click at [918, 320] on div "TickTrade Full Stack Application Advanced Build and deploy Full-stack e-commerc…" at bounding box center [634, 421] width 677 height 217
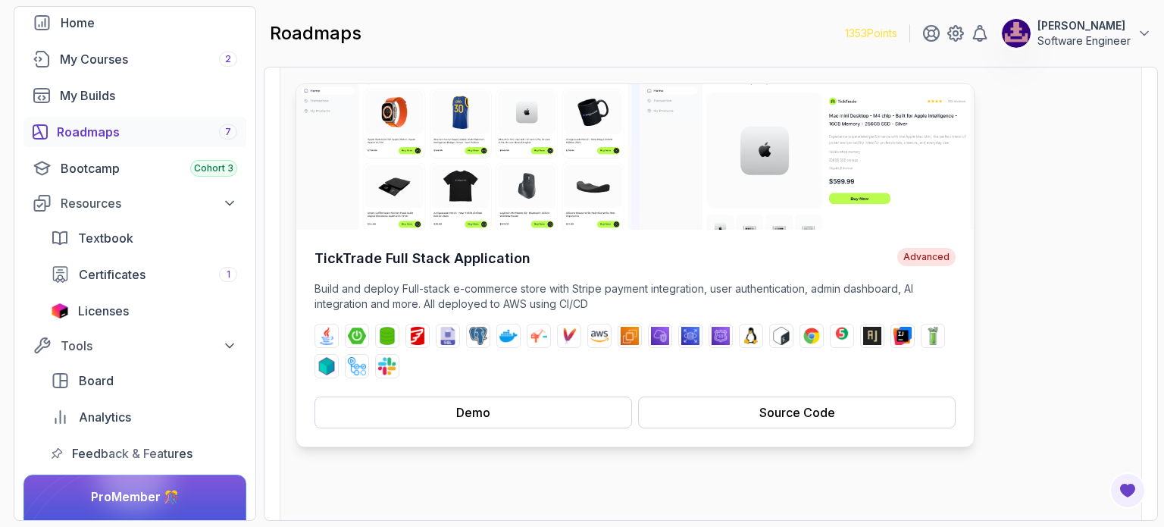
scroll to position [176, 0]
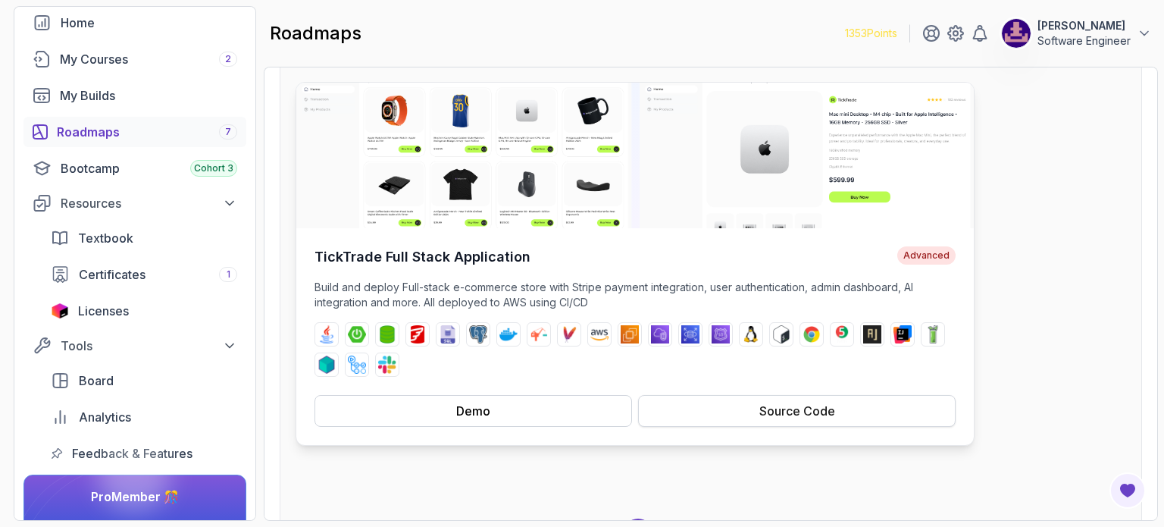
click at [732, 410] on button "Source Code" at bounding box center [797, 411] width 318 height 32
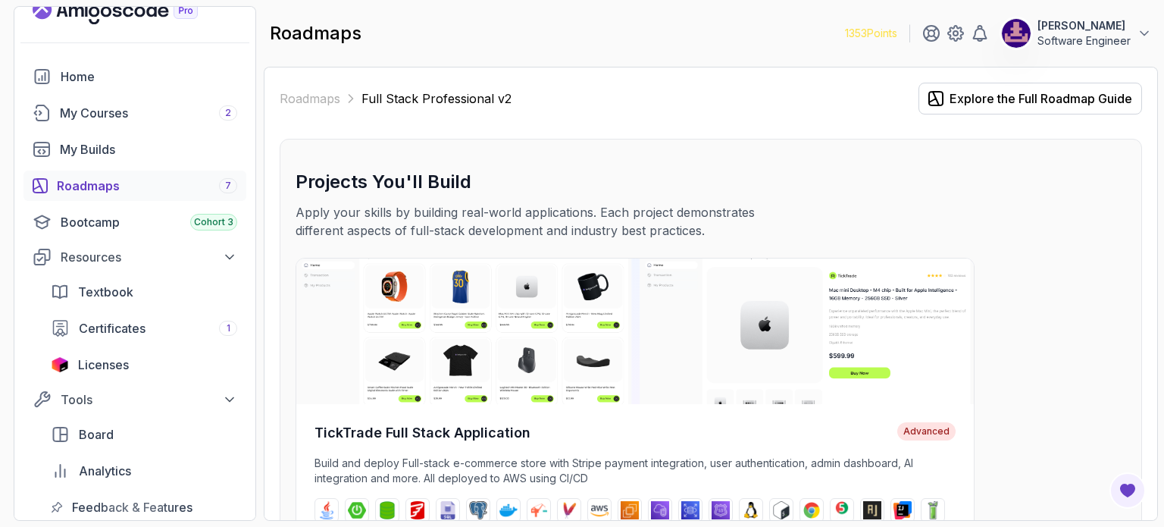
scroll to position [0, 0]
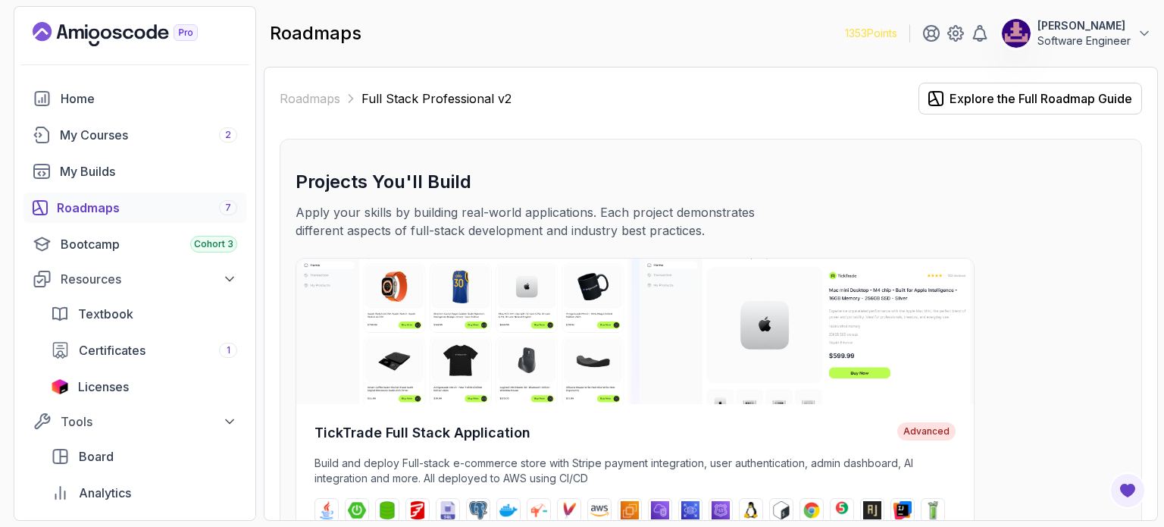
click at [114, 211] on div "Roadmaps 7" at bounding box center [147, 208] width 180 height 18
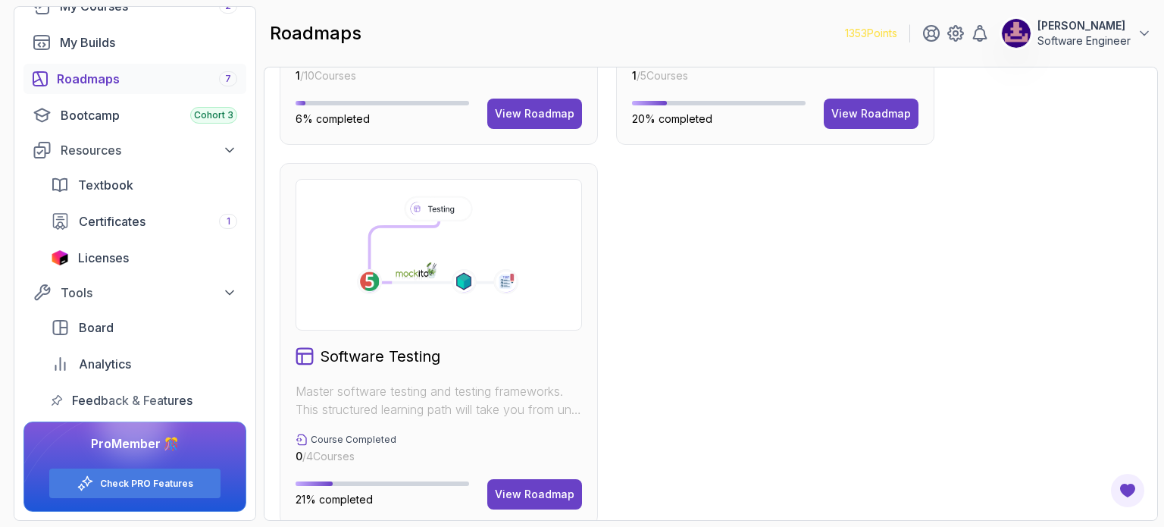
scroll to position [1079, 0]
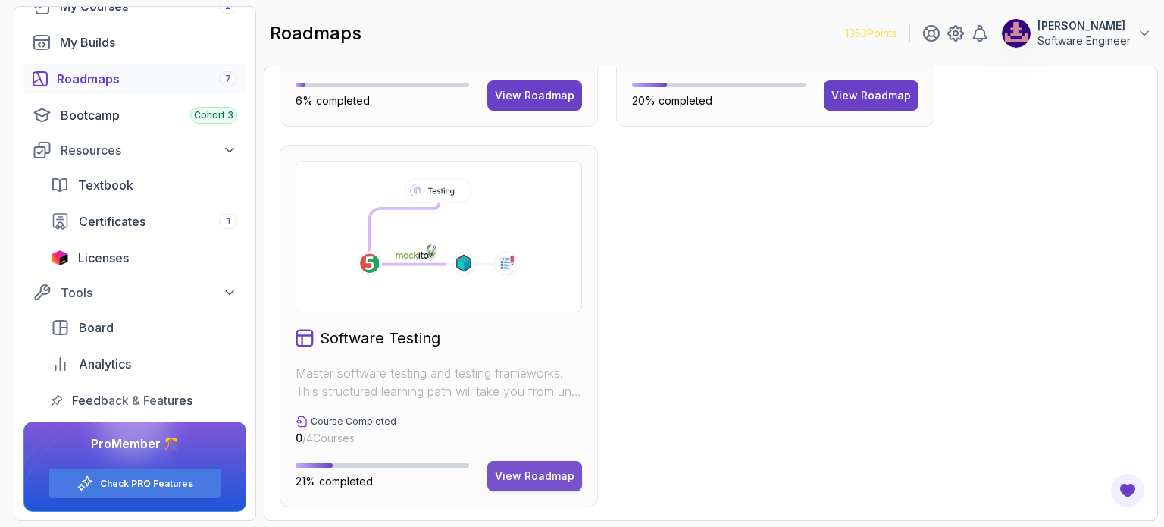
click at [549, 478] on div "View Roadmap" at bounding box center [535, 475] width 80 height 15
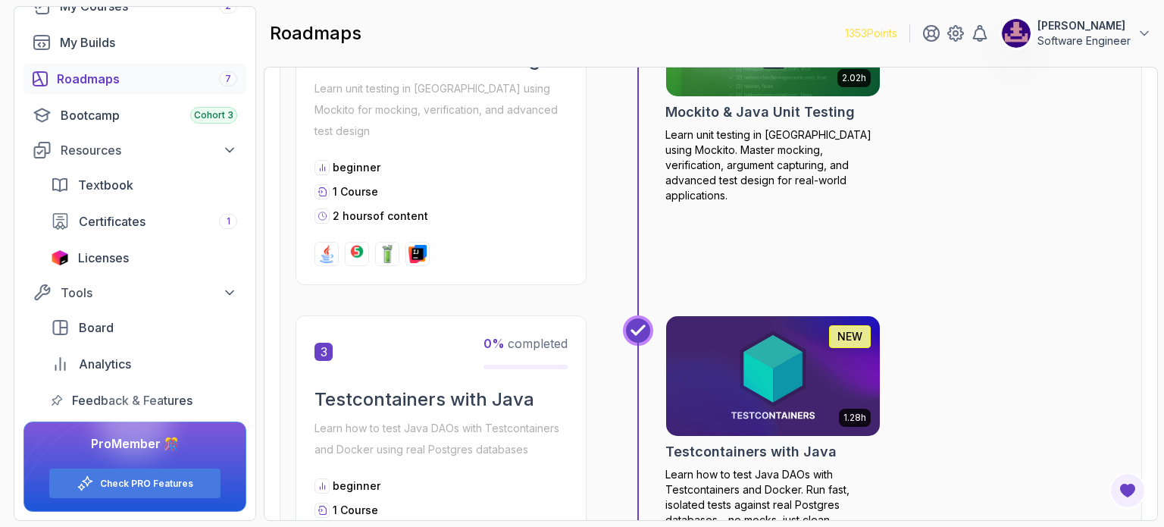
scroll to position [834, 0]
